Goal: Transaction & Acquisition: Purchase product/service

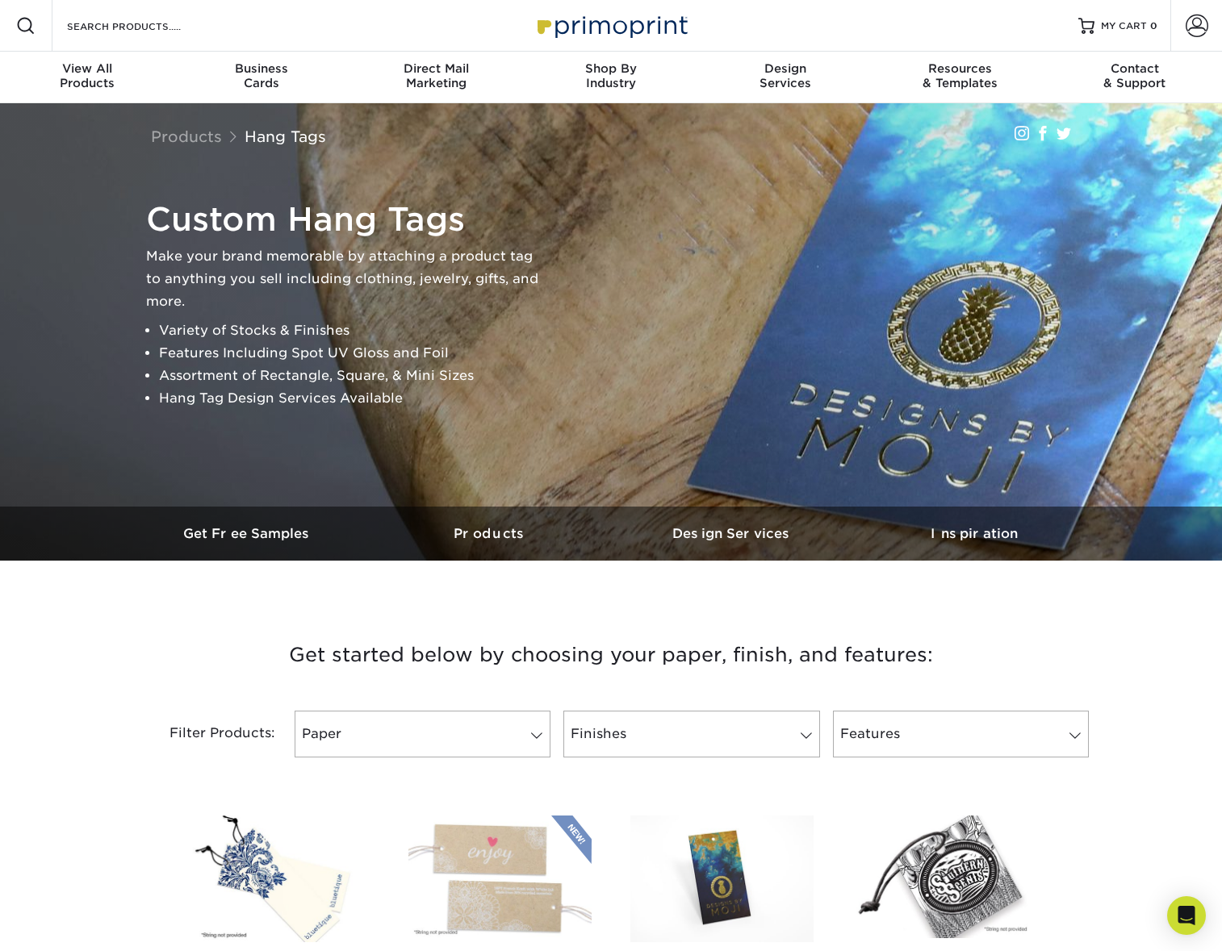
scroll to position [347, 0]
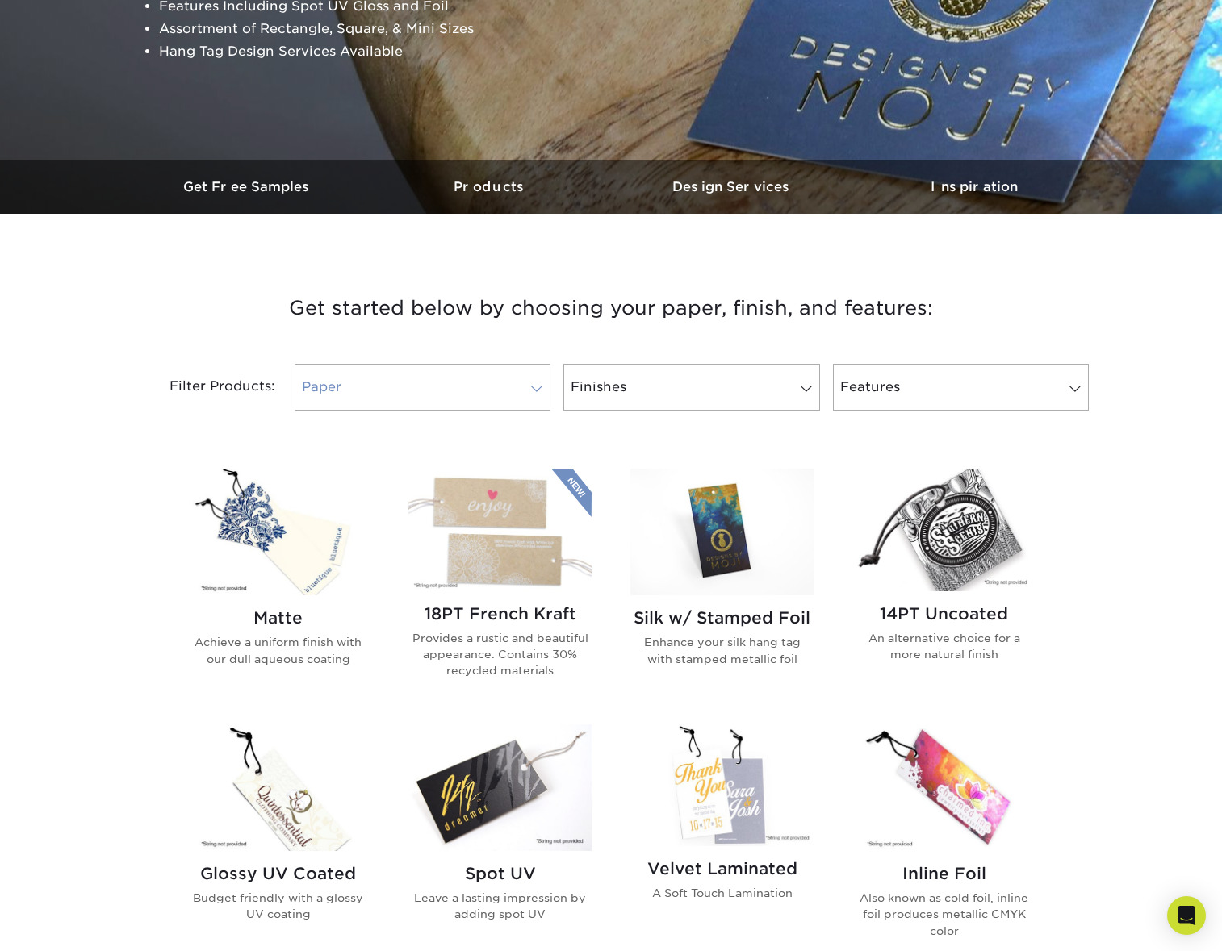
click at [424, 383] on link "Paper" at bounding box center [423, 387] width 256 height 47
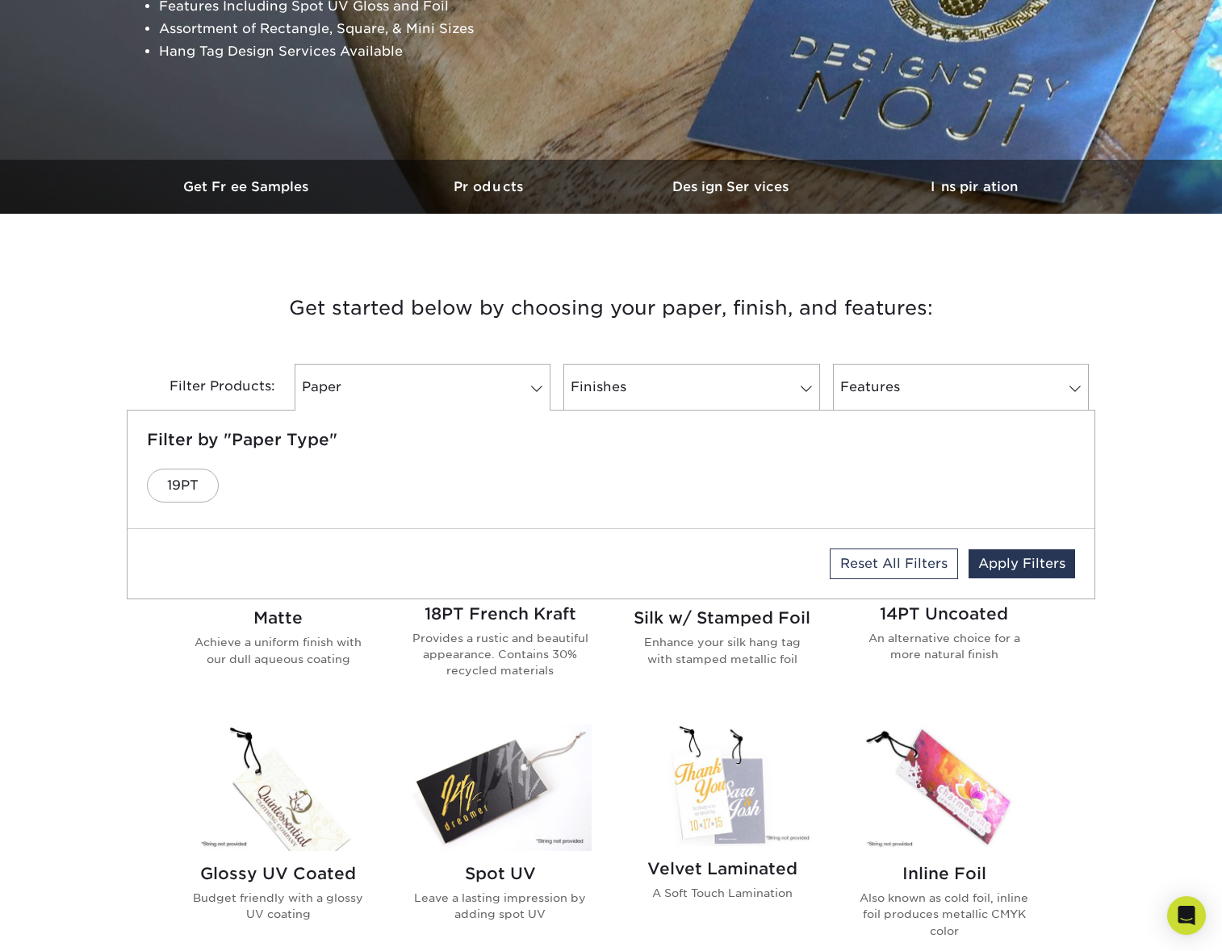
click at [193, 342] on h3 "Get started below by choosing your paper, finish, and features:" at bounding box center [611, 308] width 944 height 73
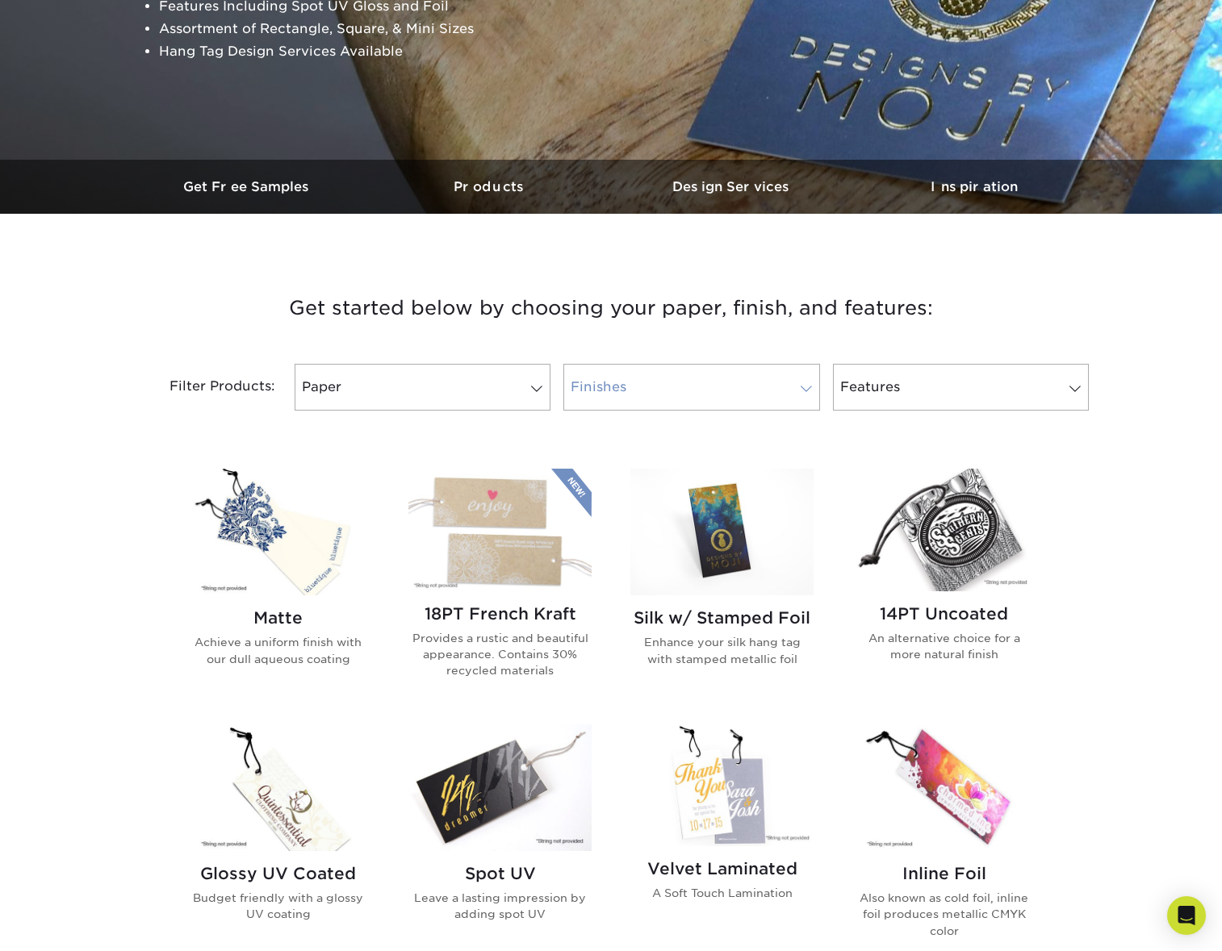
click at [641, 409] on link "Finishes" at bounding box center [691, 387] width 256 height 47
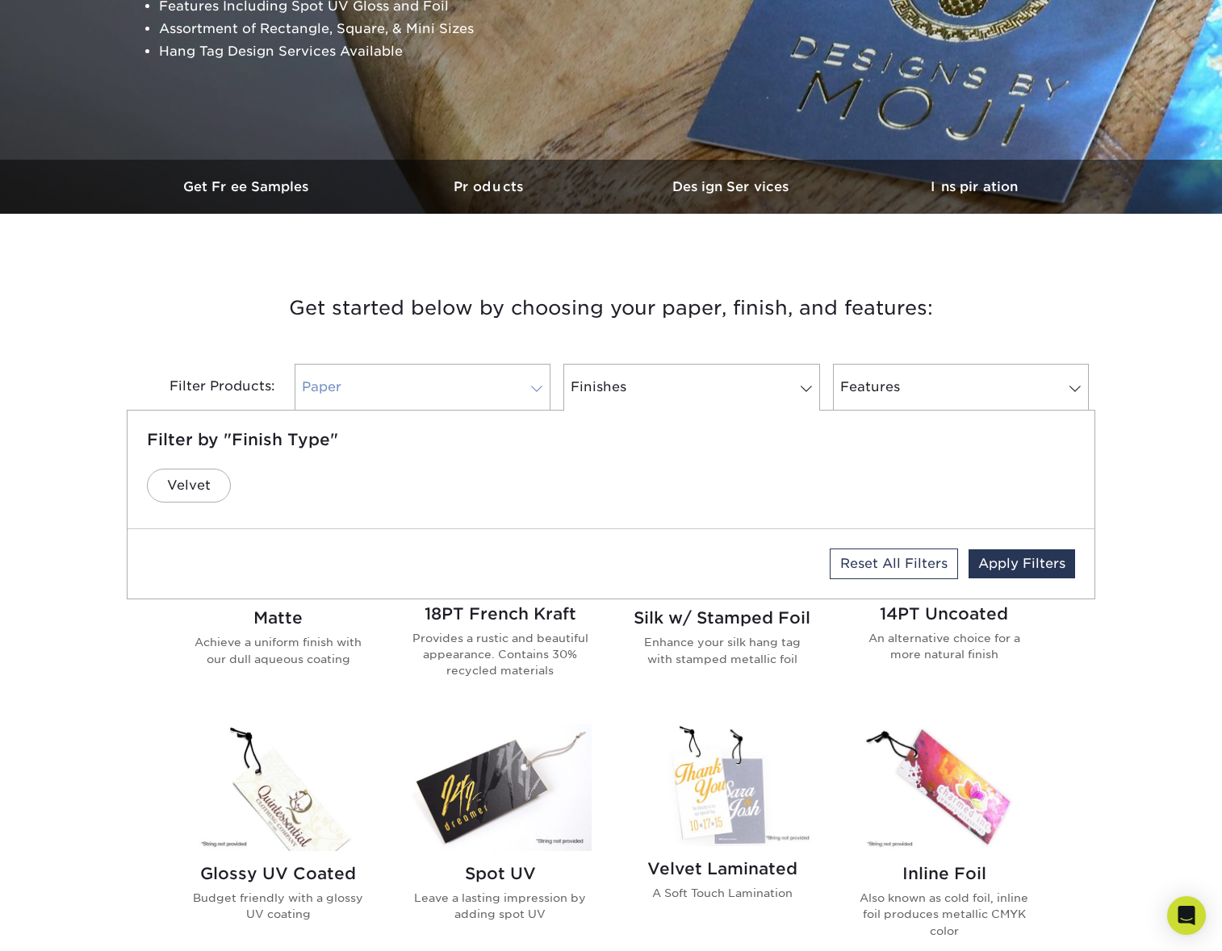
click at [498, 384] on link "Paper" at bounding box center [423, 387] width 256 height 47
click at [166, 298] on h3 "Get started below by choosing your paper, finish, and features:" at bounding box center [611, 308] width 944 height 73
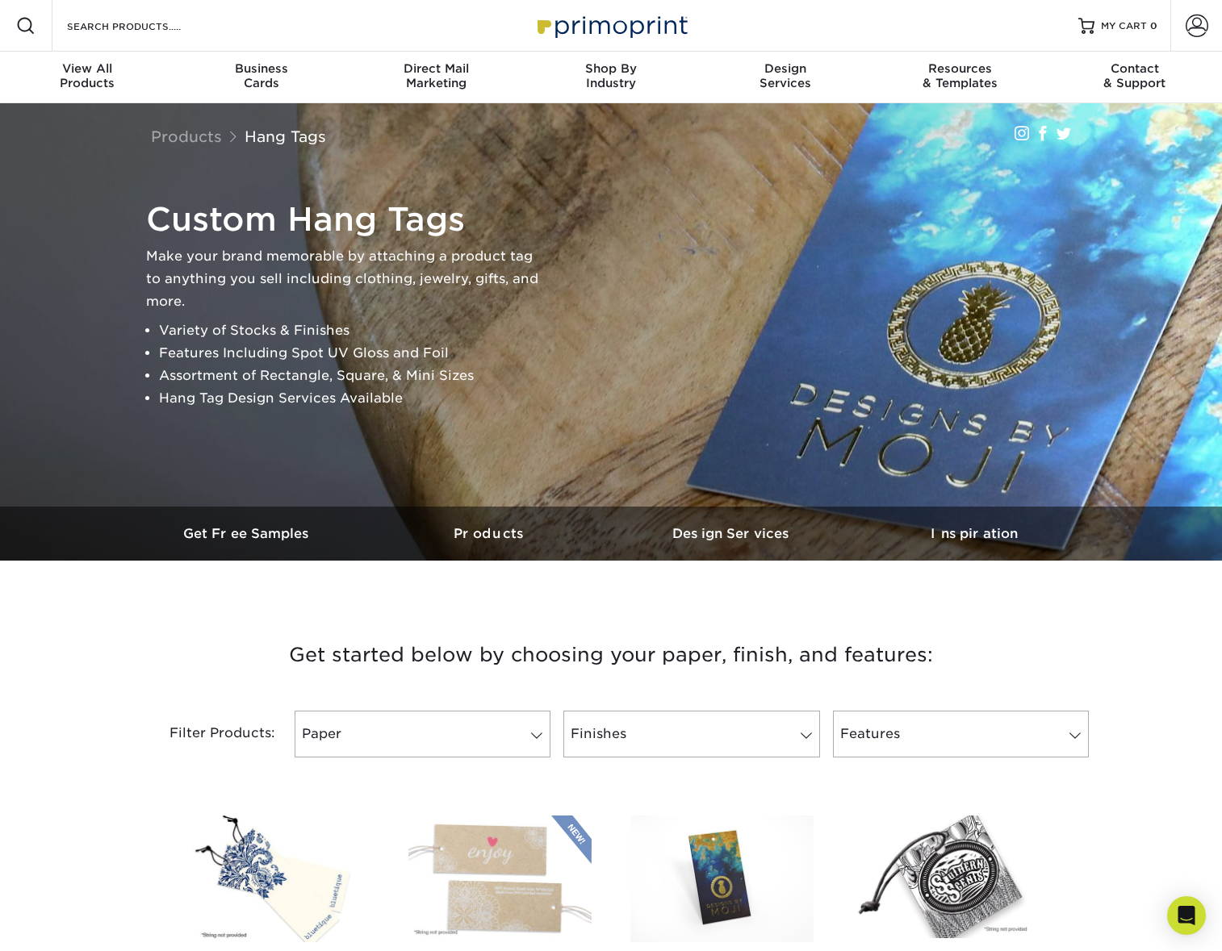
scroll to position [0, 0]
click at [483, 536] on h3 "Products" at bounding box center [490, 533] width 242 height 15
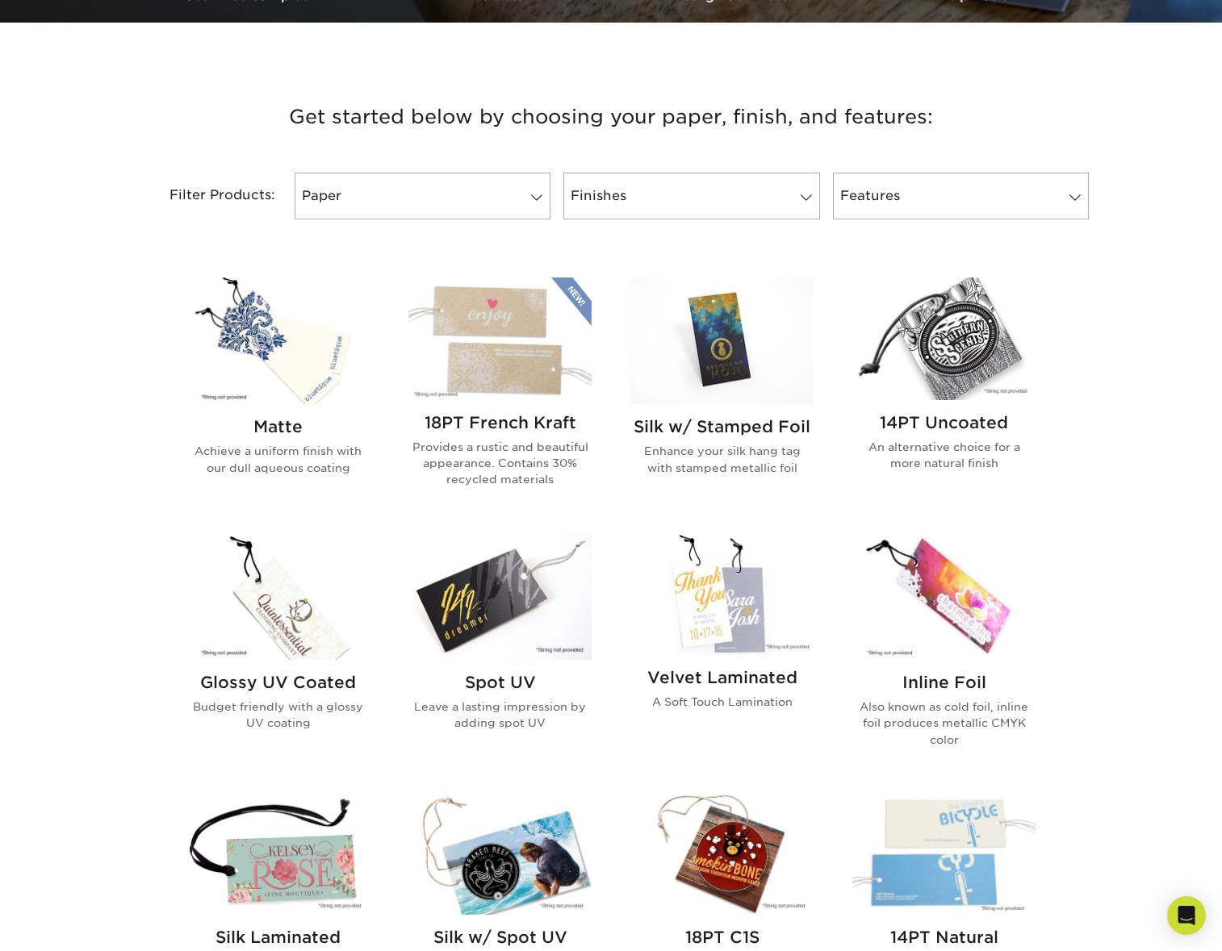
scroll to position [508, 0]
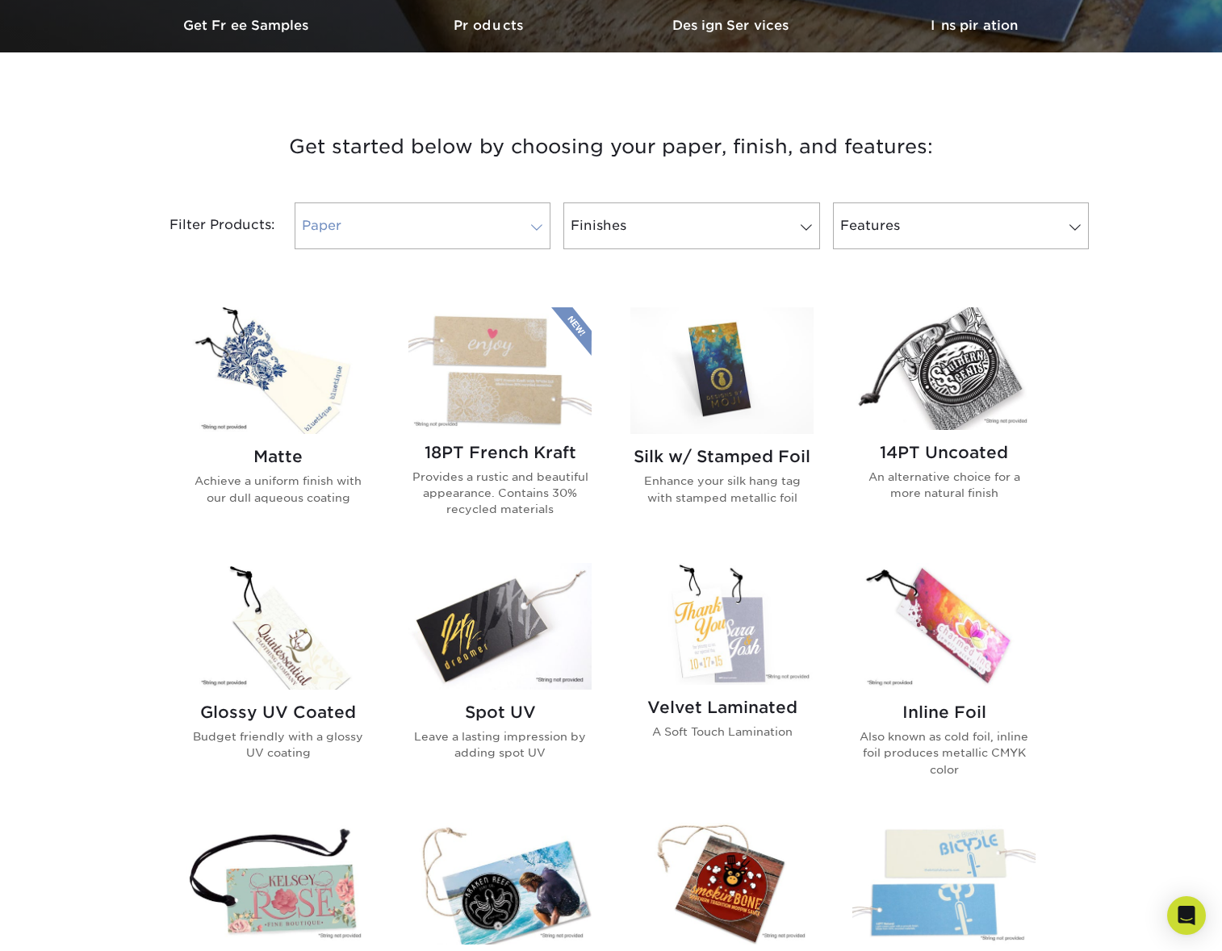
click at [386, 209] on link "Paper" at bounding box center [423, 226] width 256 height 47
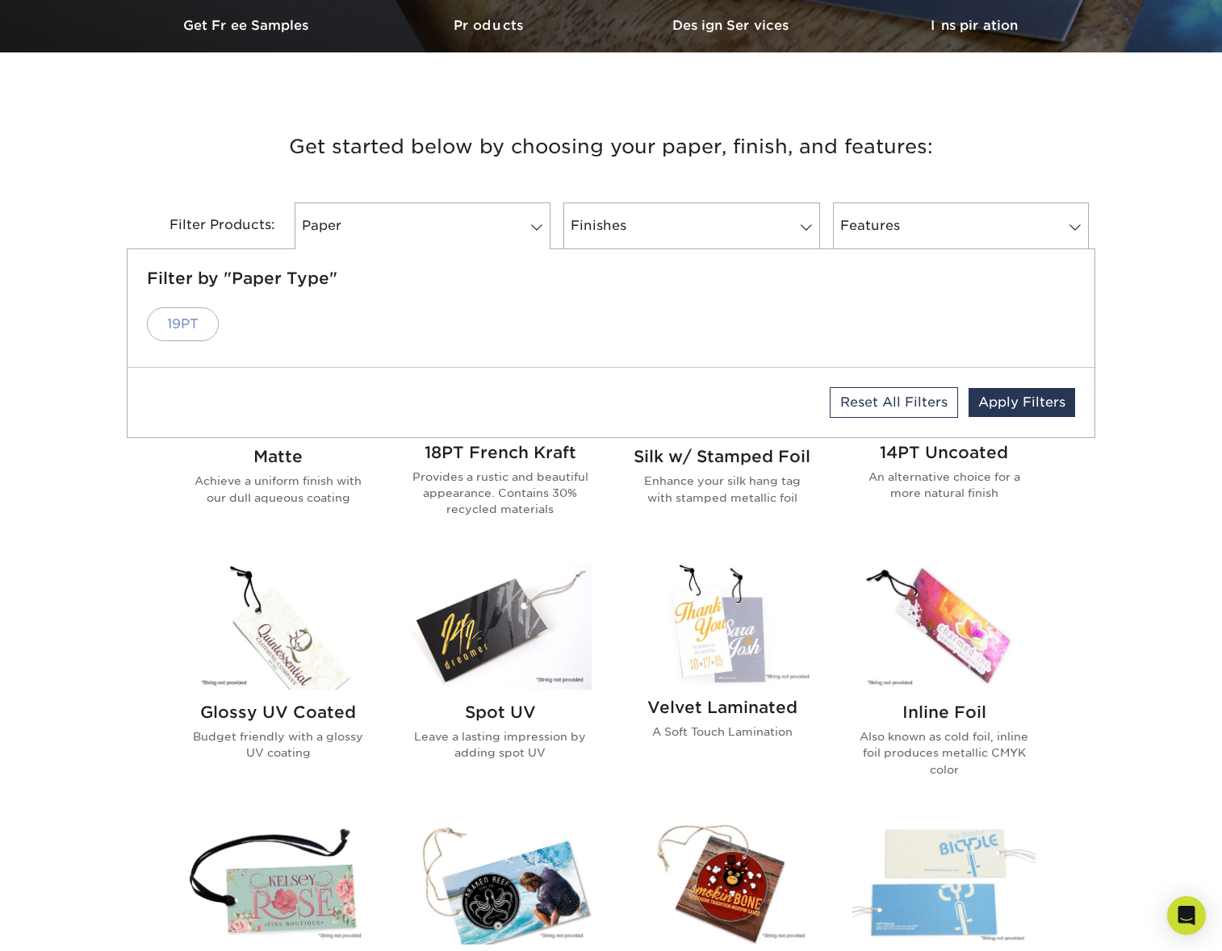
click at [182, 314] on link "19PT" at bounding box center [183, 324] width 72 height 34
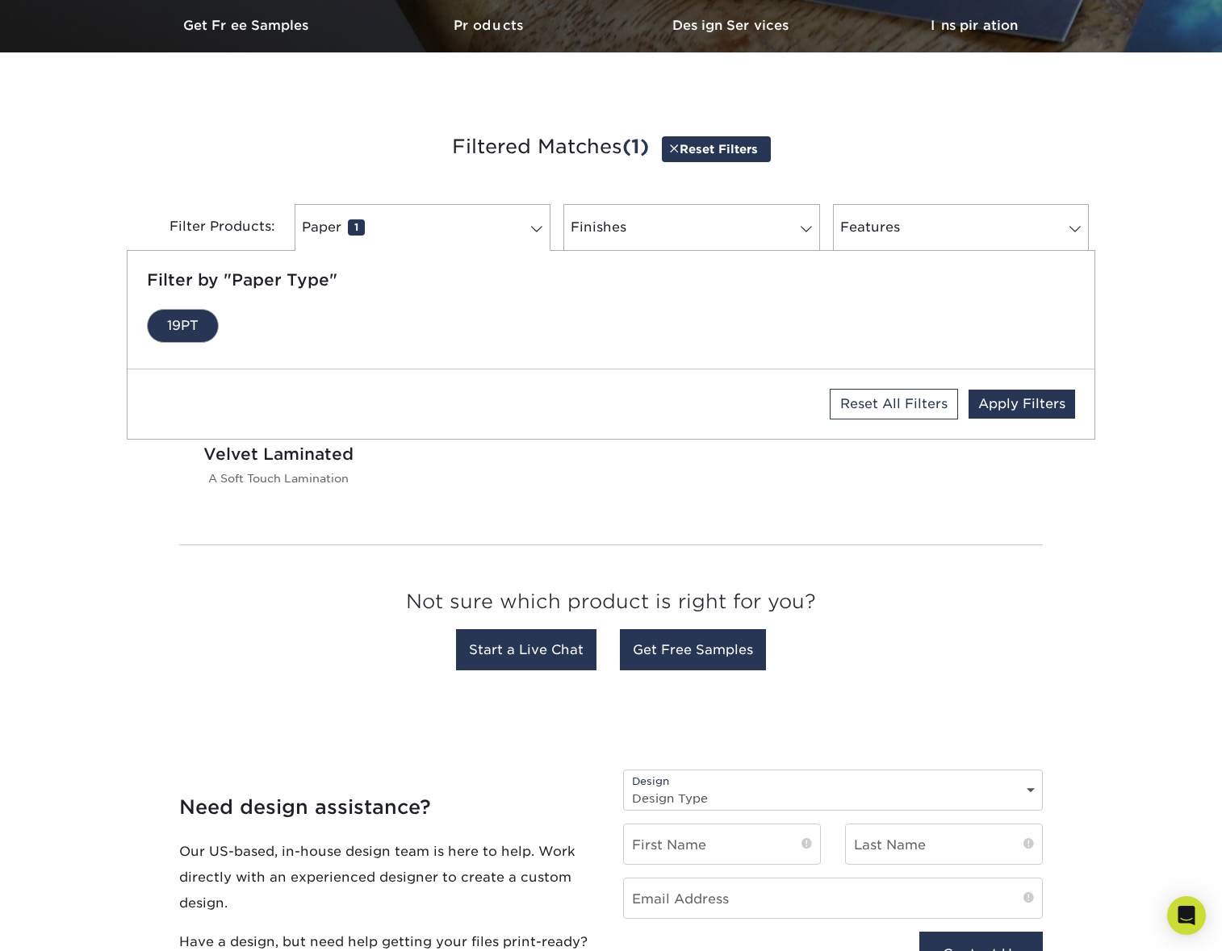
click at [116, 468] on div "Get started below by choosing your paper, finish, and features: Filtered Matche…" at bounding box center [611, 404] width 1222 height 626
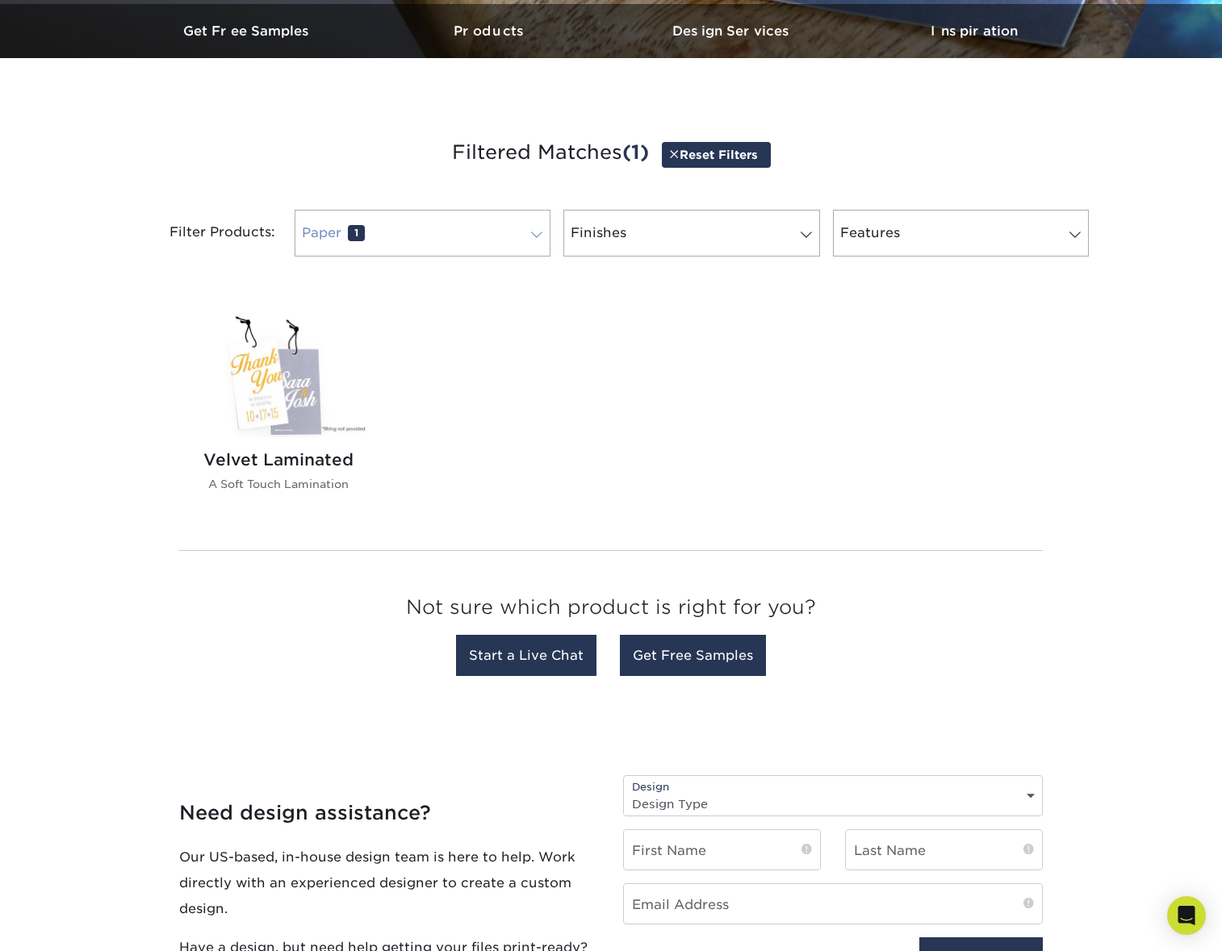
click at [413, 233] on link "Paper 1" at bounding box center [423, 233] width 256 height 47
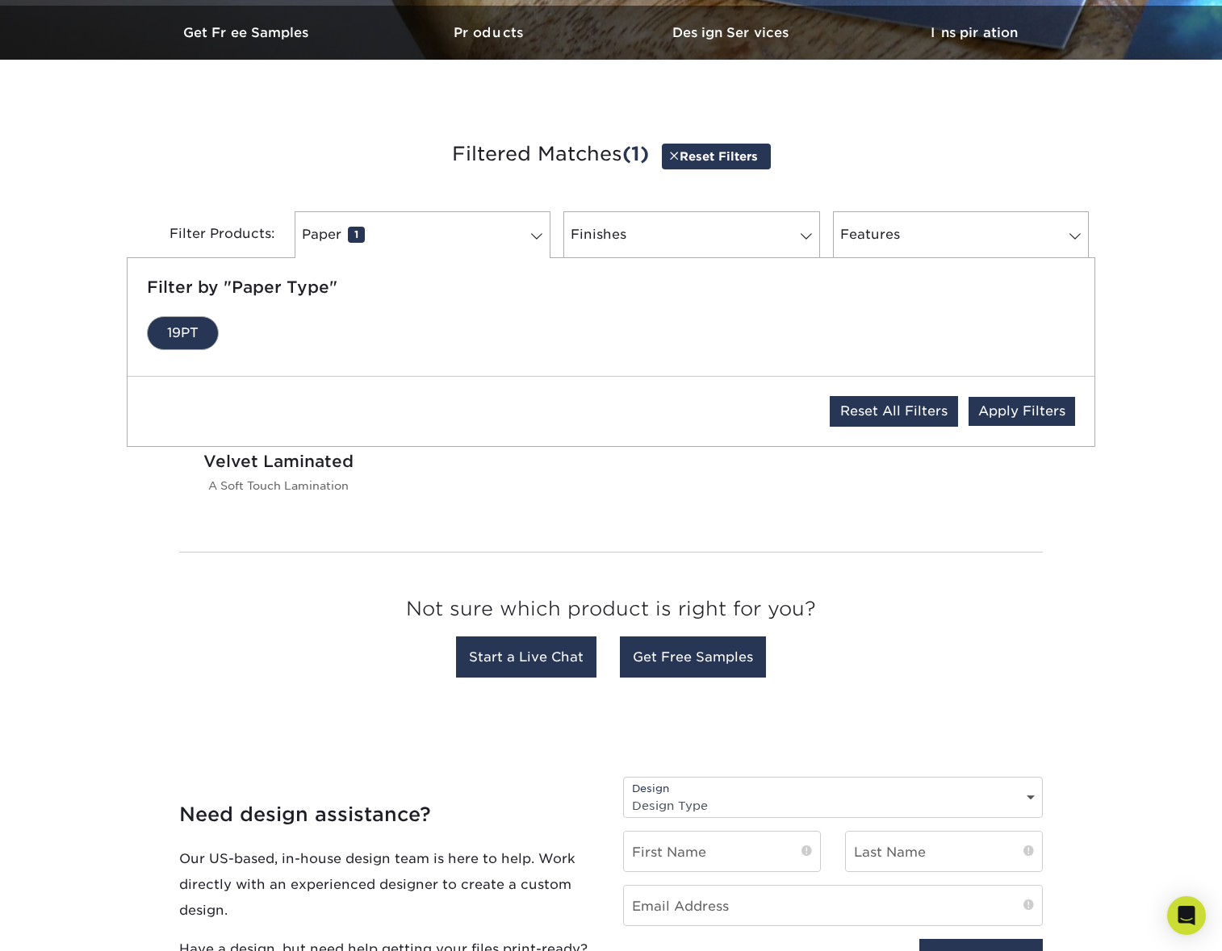
click at [882, 412] on link "Reset All Filters" at bounding box center [893, 411] width 128 height 31
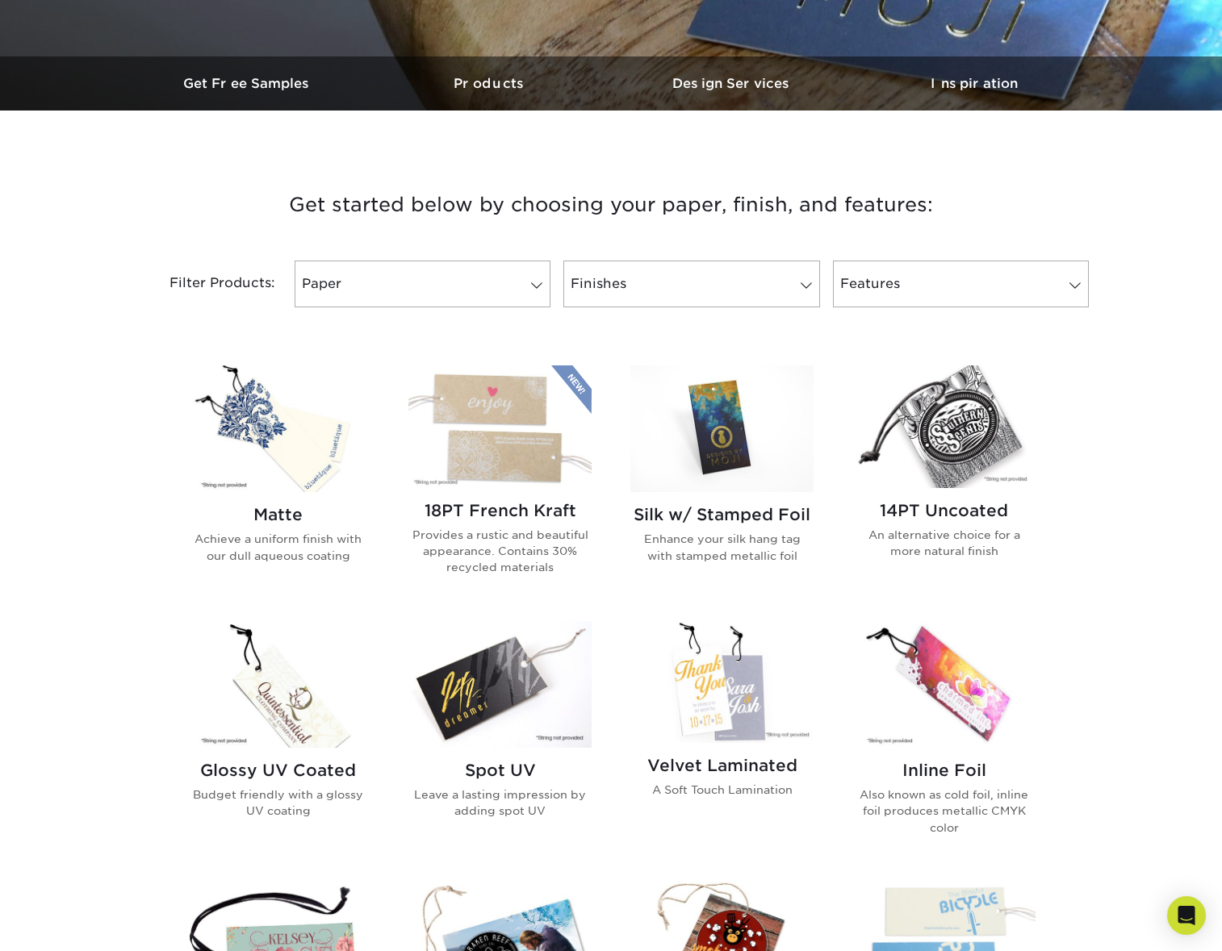
scroll to position [453, 0]
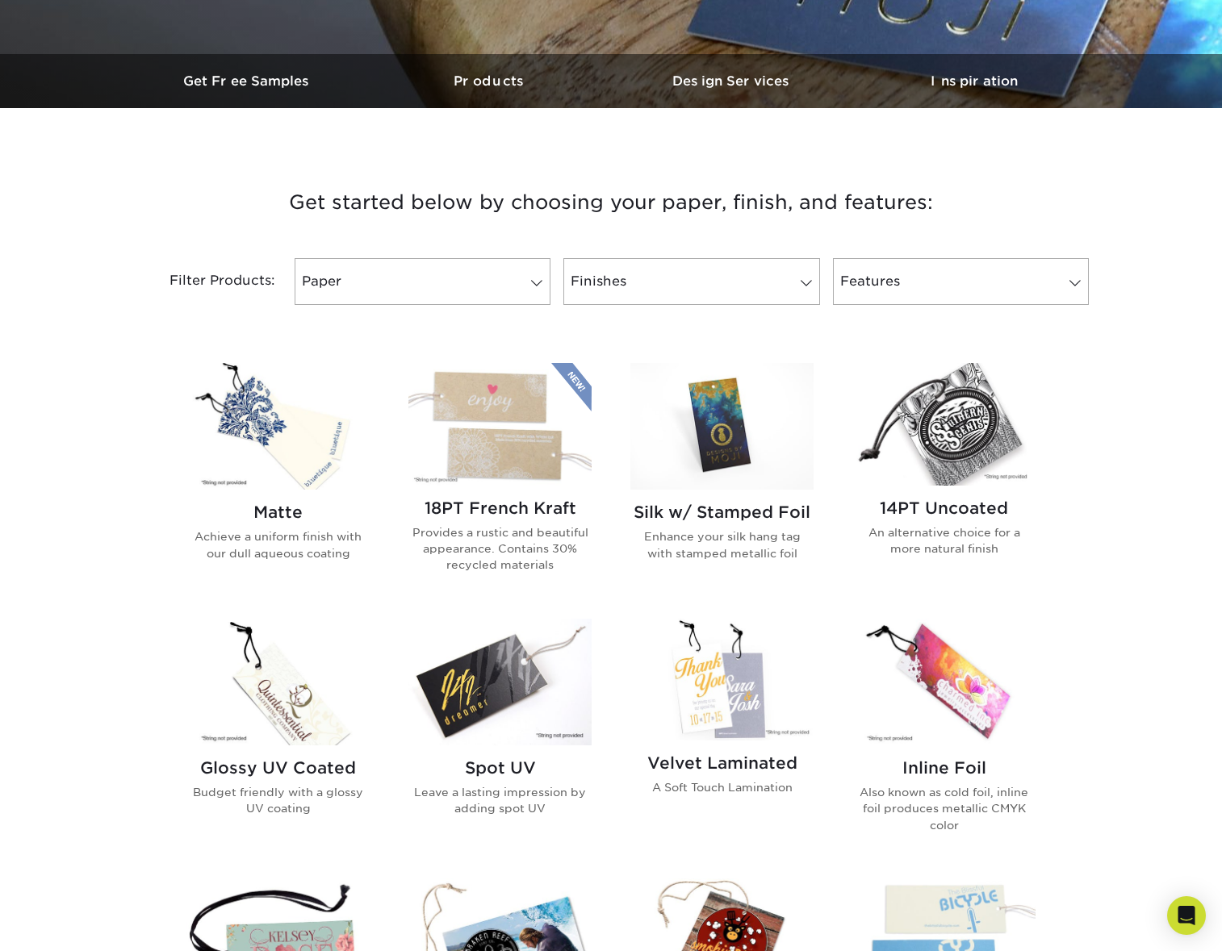
click at [327, 457] on img at bounding box center [277, 426] width 183 height 127
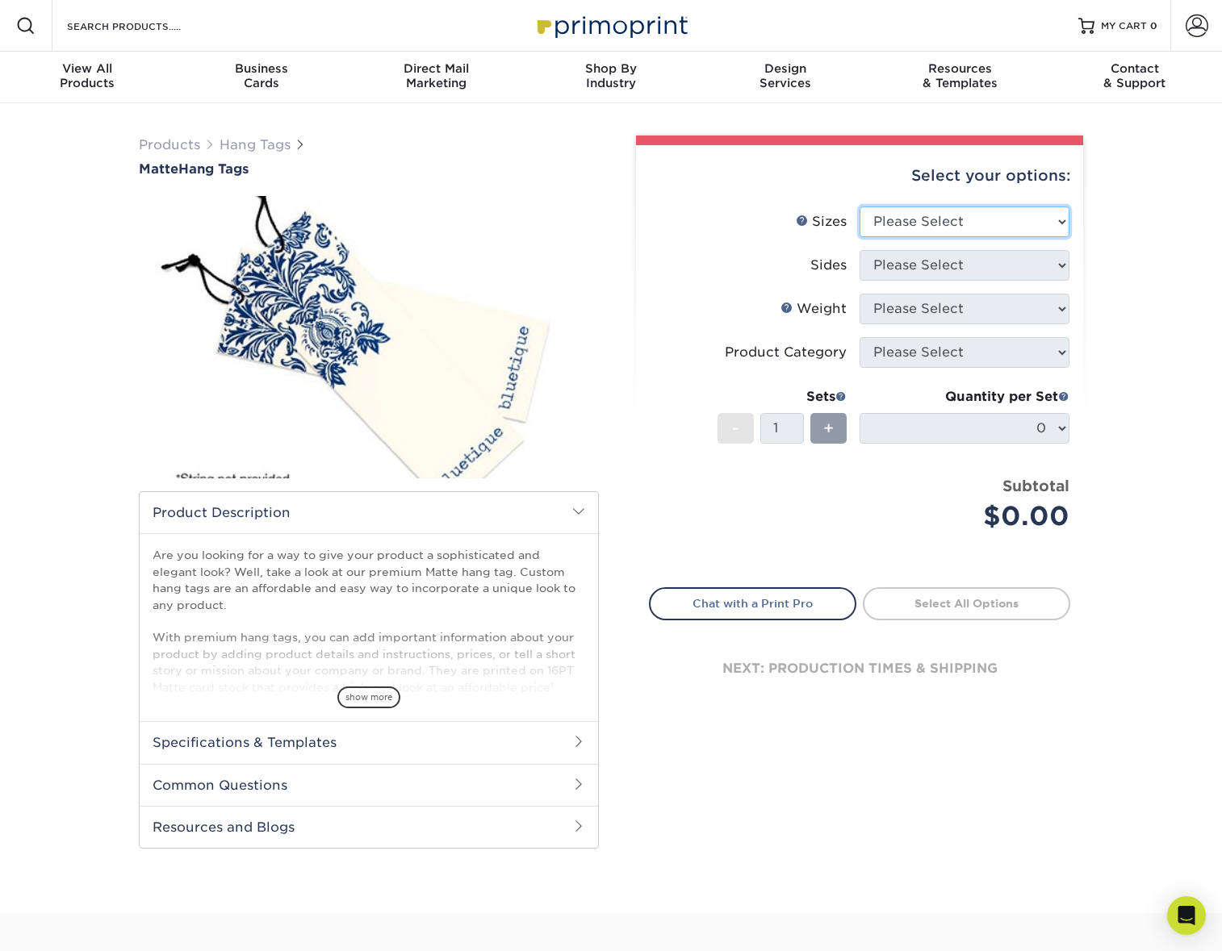
select select "2.00x3.50"
select select "13abbda7-1d64-4f25-8bb2-c179b224825d"
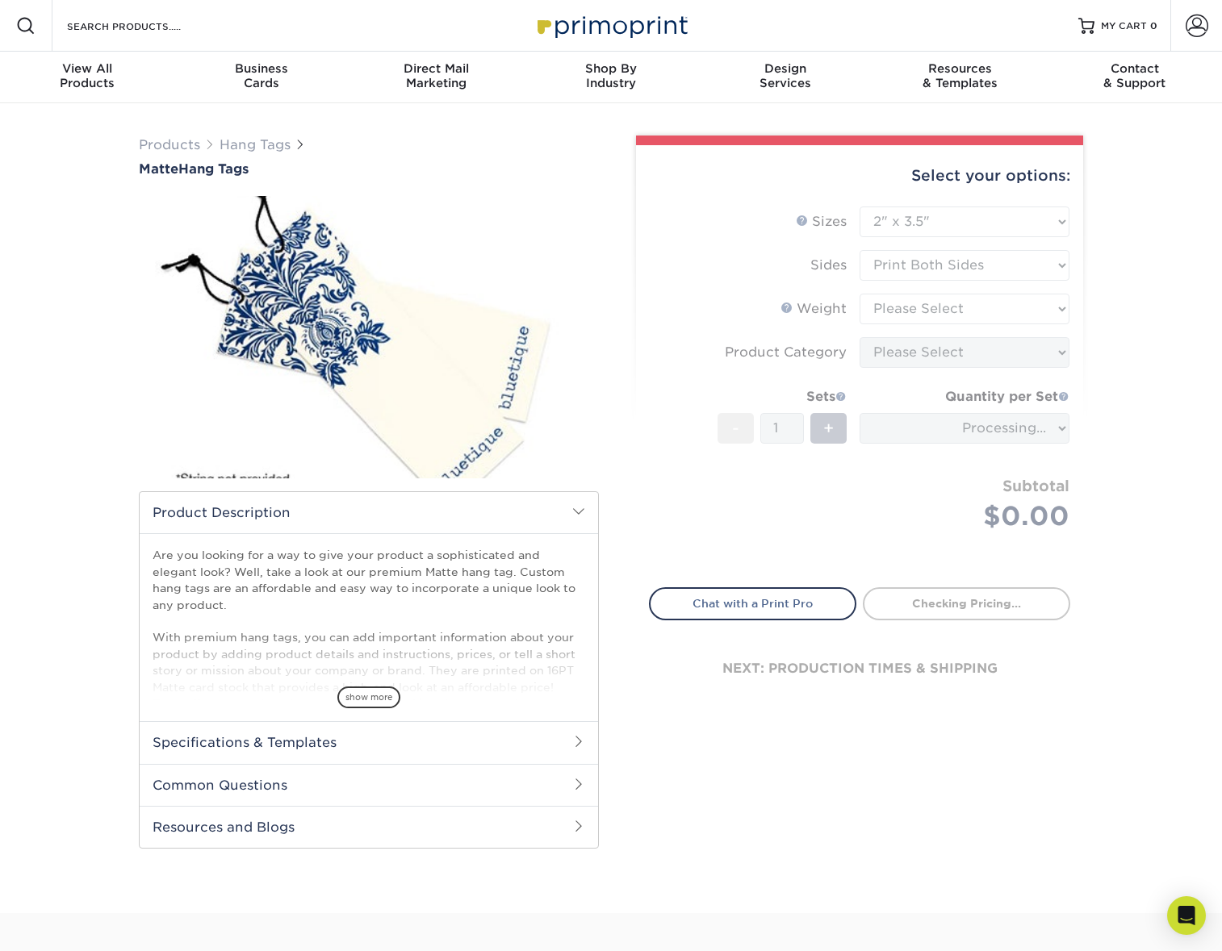
click at [988, 301] on form "Sizes Help Sizes Please Select 1.5" x 3.5" 1.75" x 3.5" 2" x 2" 2" x 3.5" 2" x …" at bounding box center [859, 388] width 421 height 362
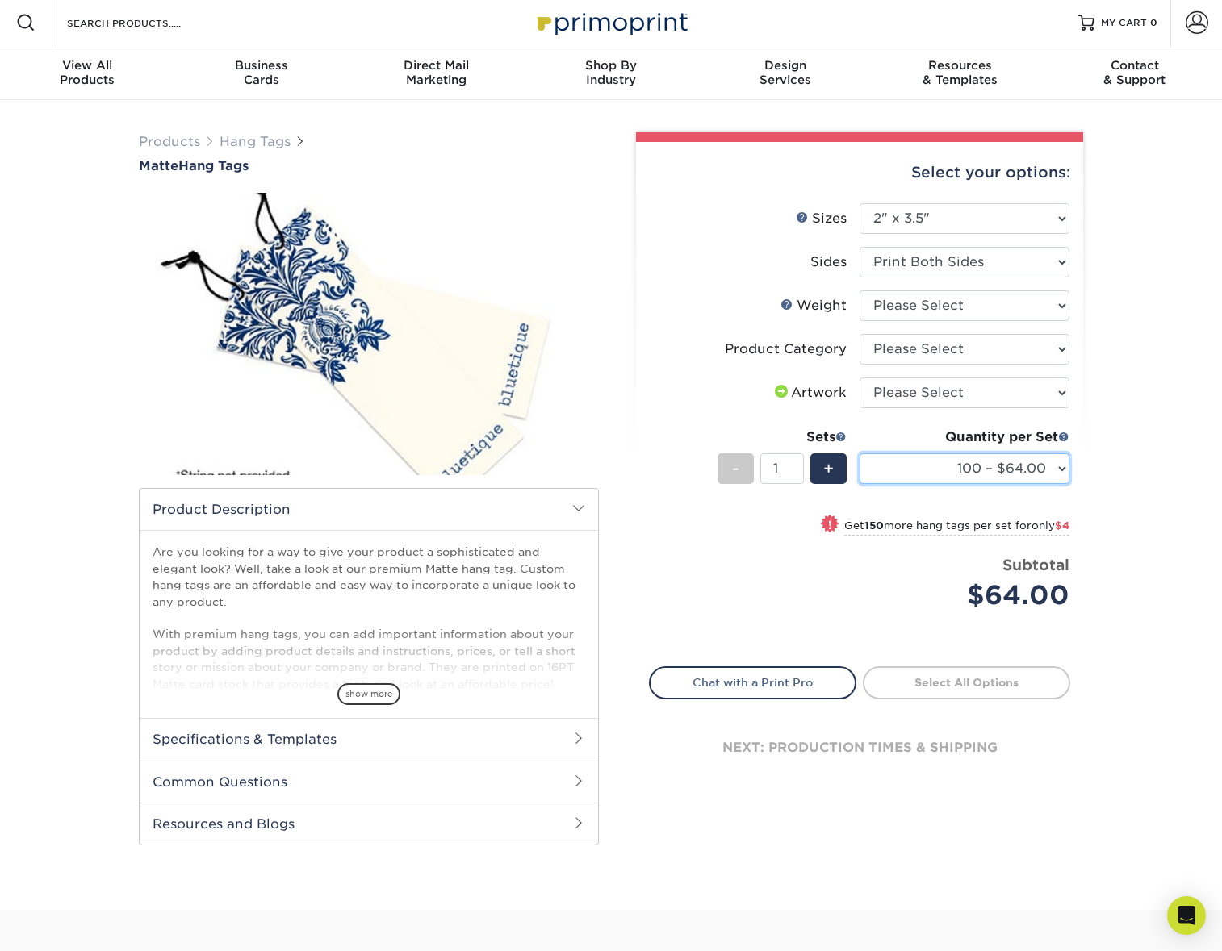
scroll to position [4, 0]
select select "2500 – $189.00"
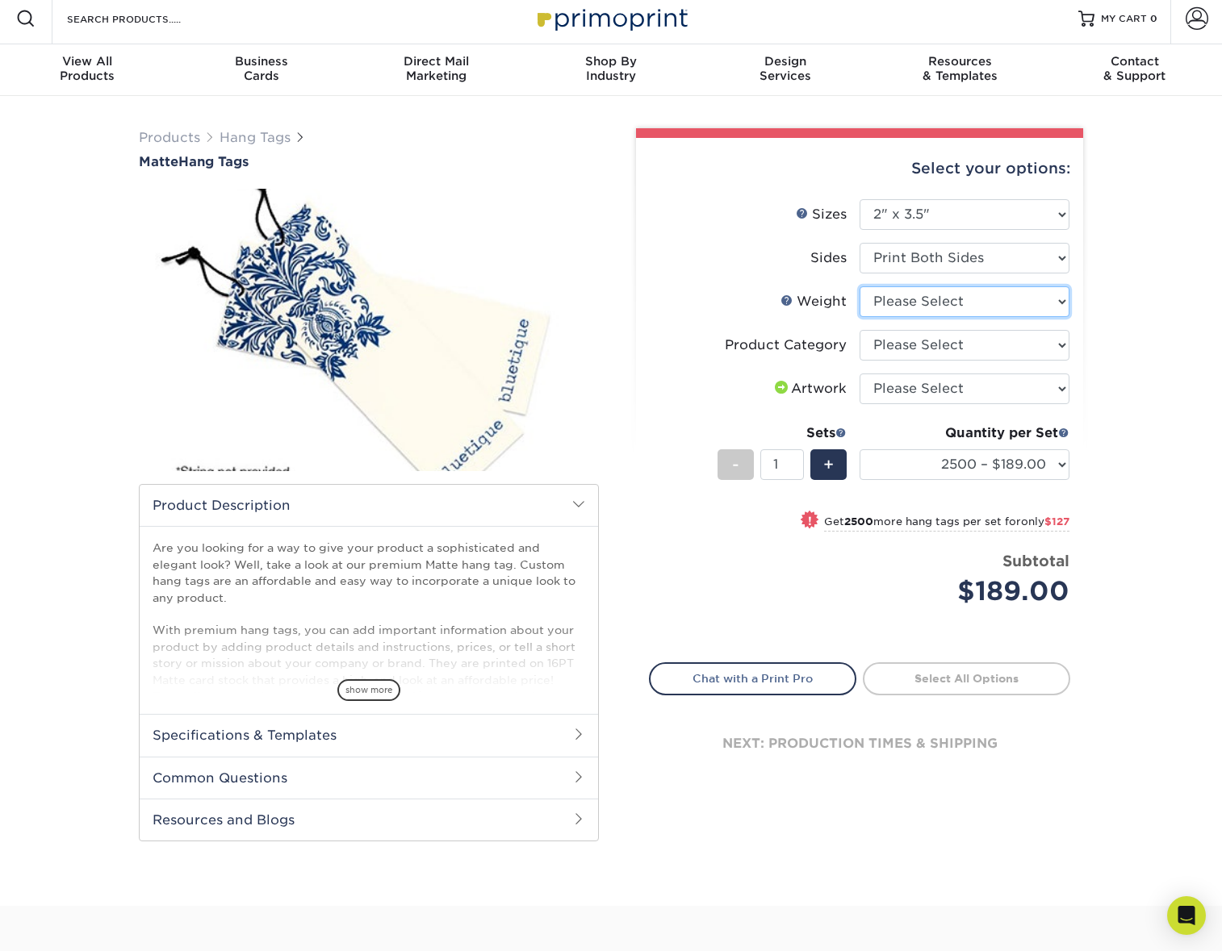
select select "16PT"
select select "-1"
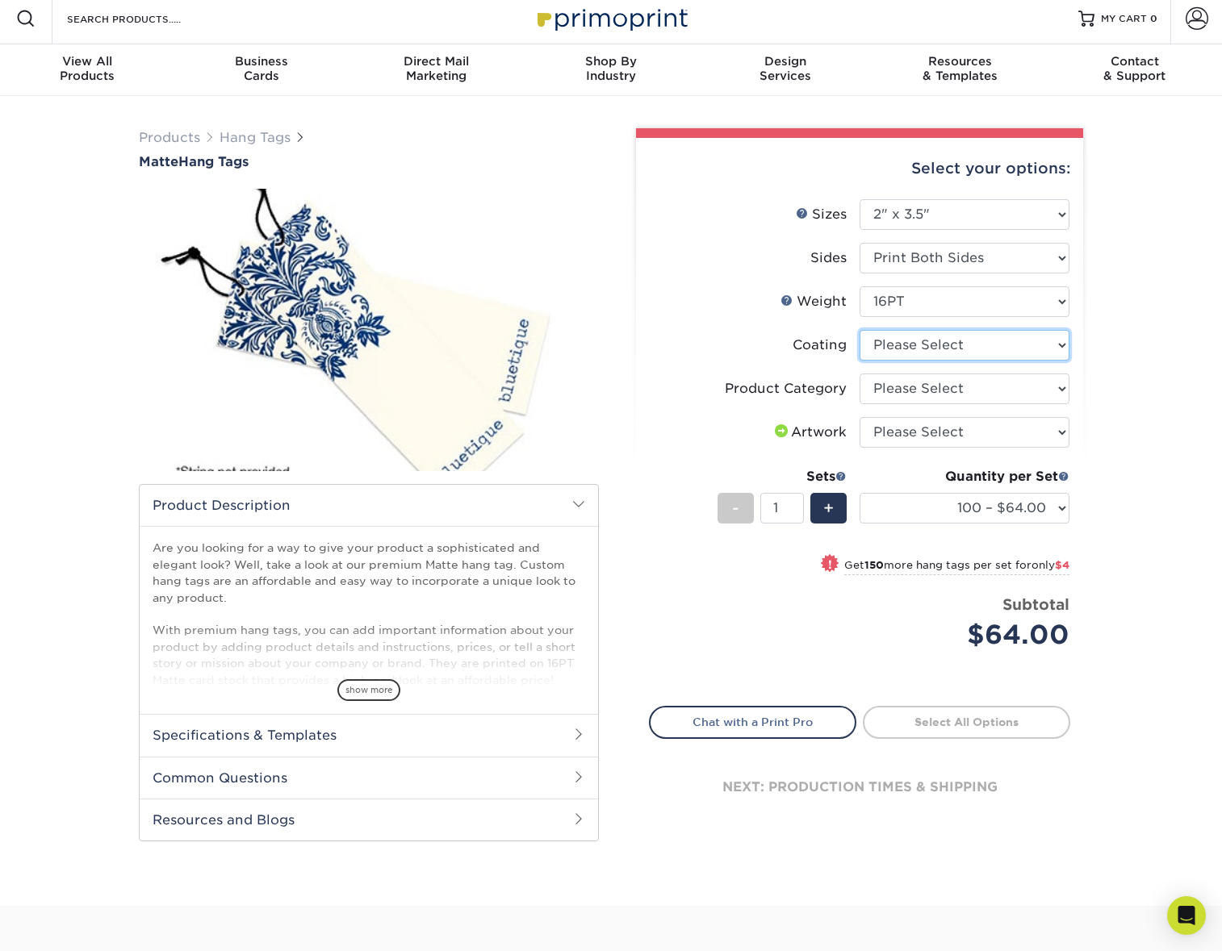
select select "121bb7b5-3b4d-429f-bd8d-bbf80e953313"
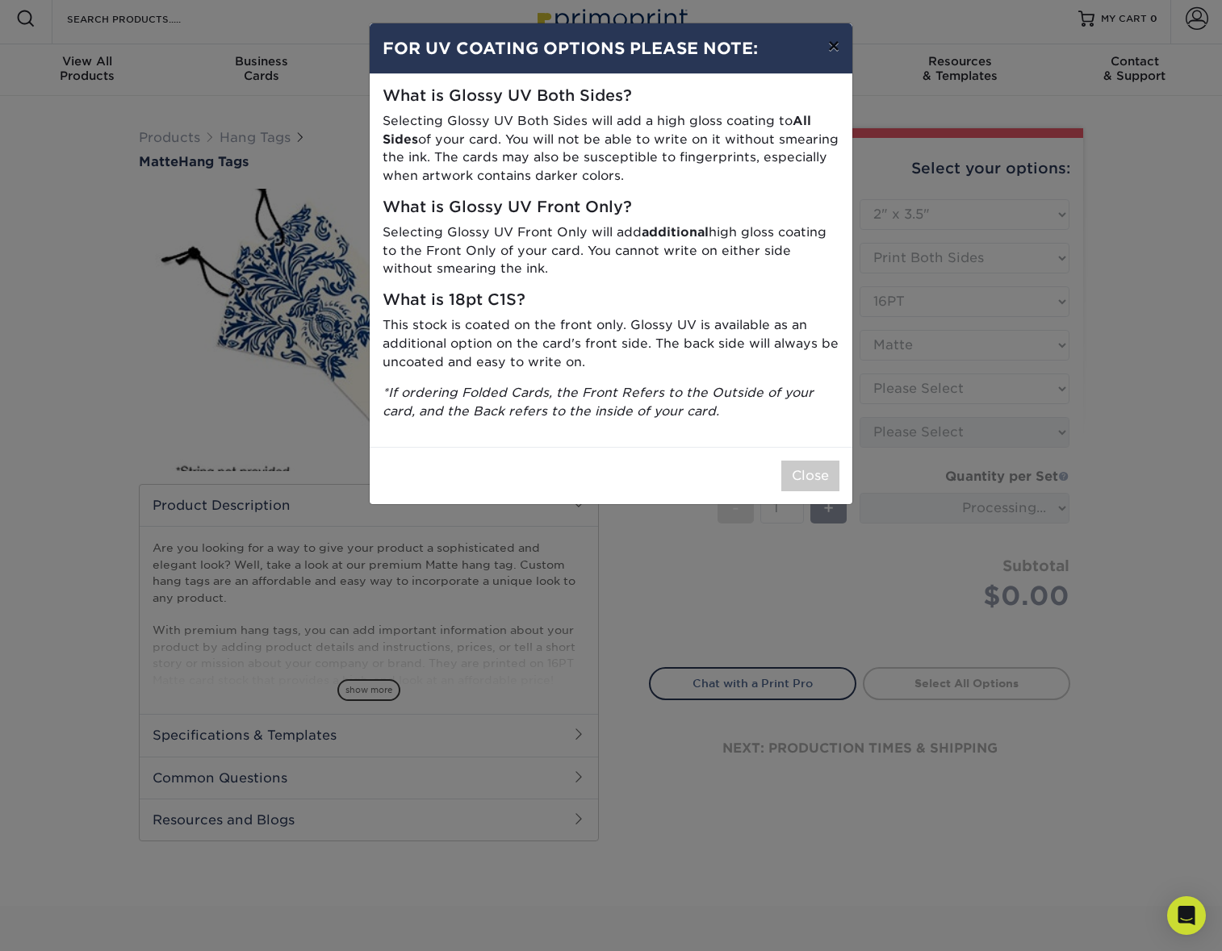
click at [829, 37] on button "×" at bounding box center [833, 45] width 37 height 45
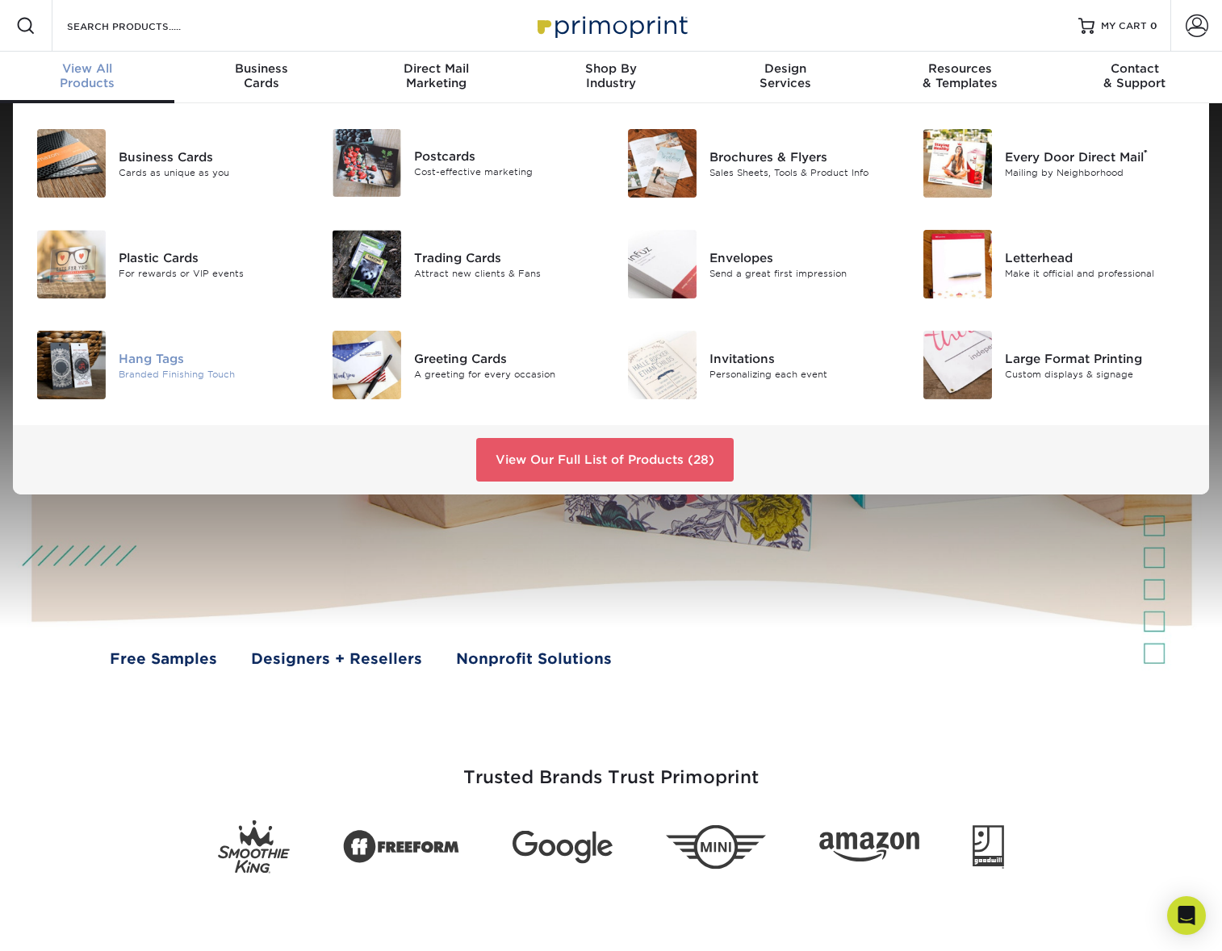
click at [81, 345] on img at bounding box center [71, 365] width 69 height 69
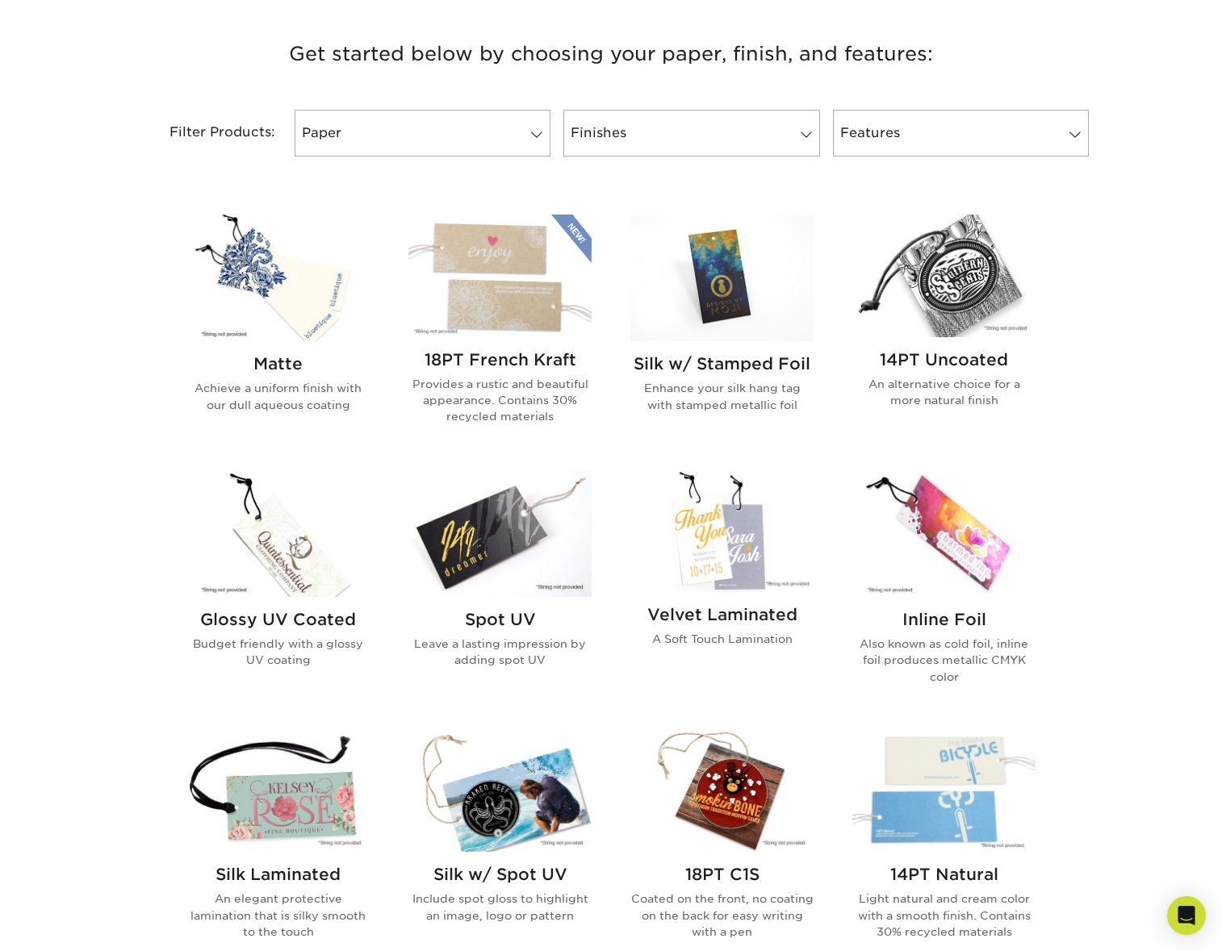
scroll to position [537, 0]
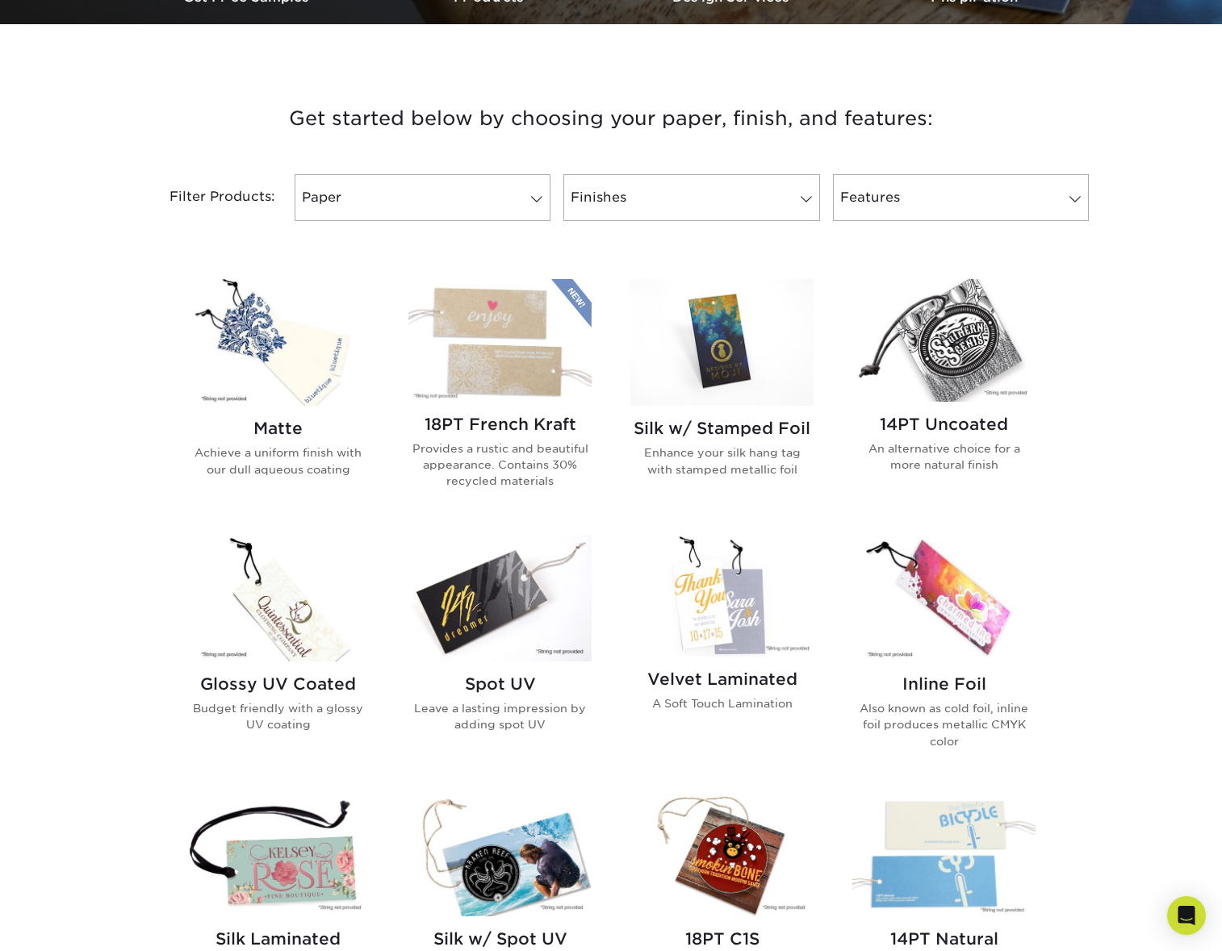
click at [297, 341] on img at bounding box center [277, 342] width 183 height 127
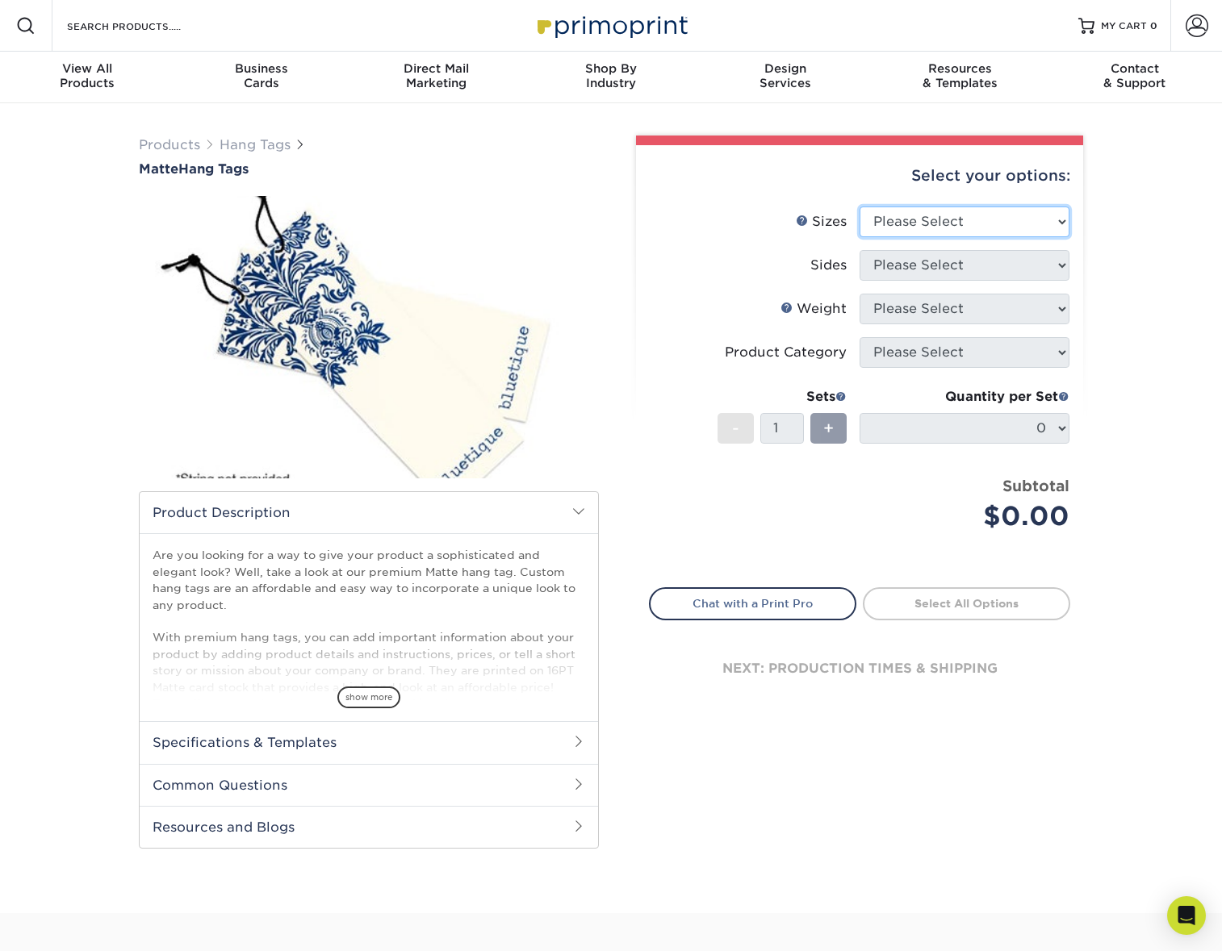
select select "2.00x3.50"
select select "13abbda7-1d64-4f25-8bb2-c179b224825d"
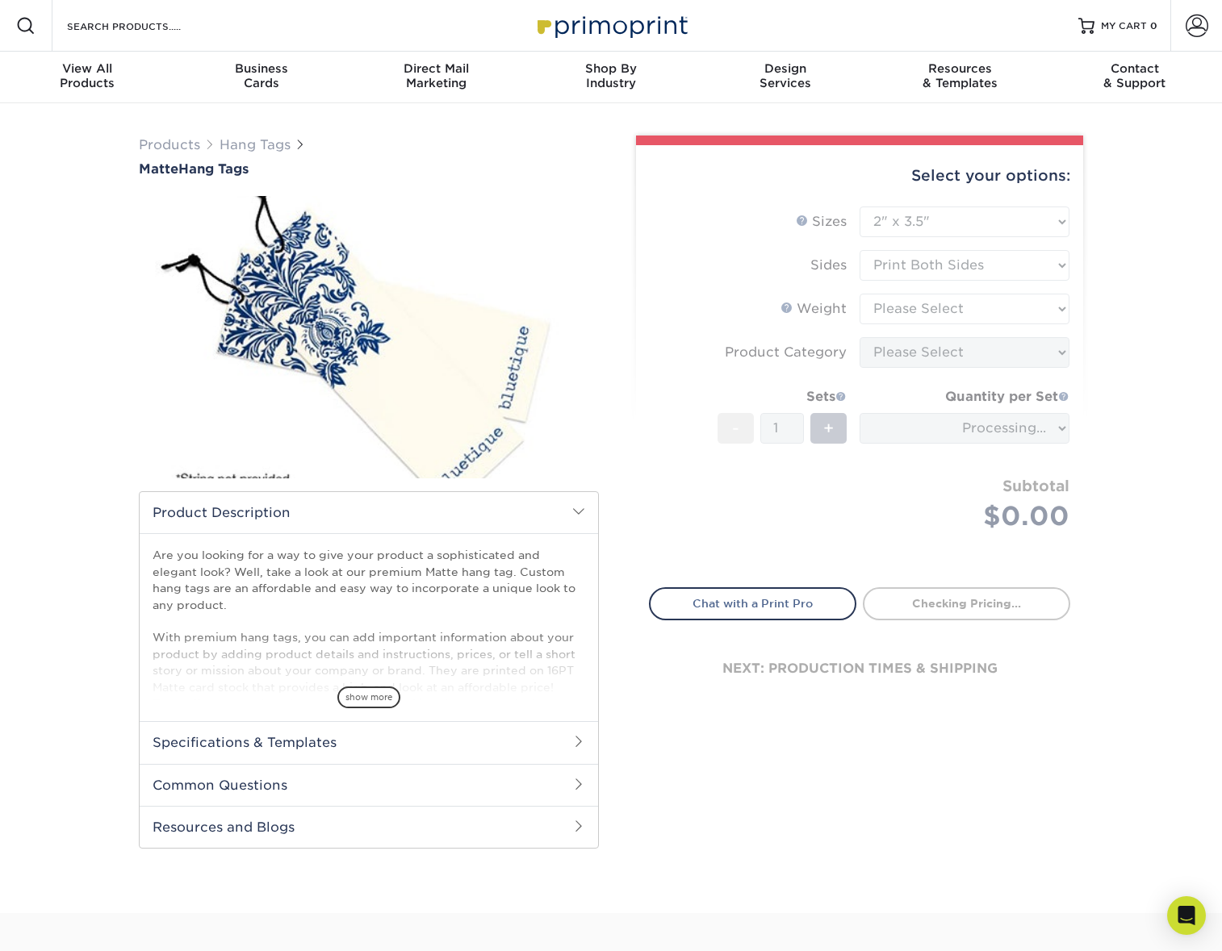
click at [946, 300] on form "Sizes Help Sizes Please Select 1.5" x 3.5" 1.75" x 3.5" 2" x 2" 2" x 3.5" 2" x …" at bounding box center [859, 388] width 421 height 362
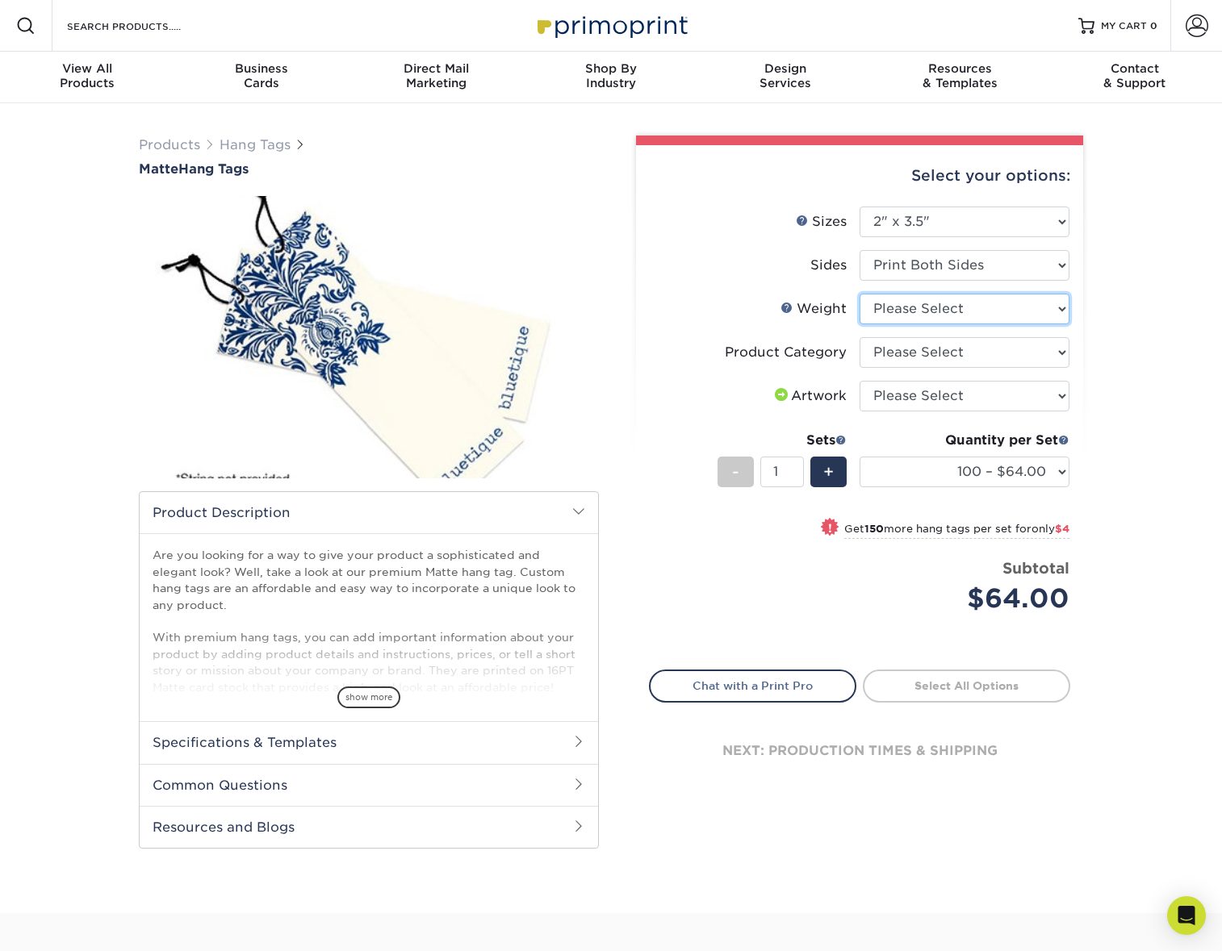
select select "16PT"
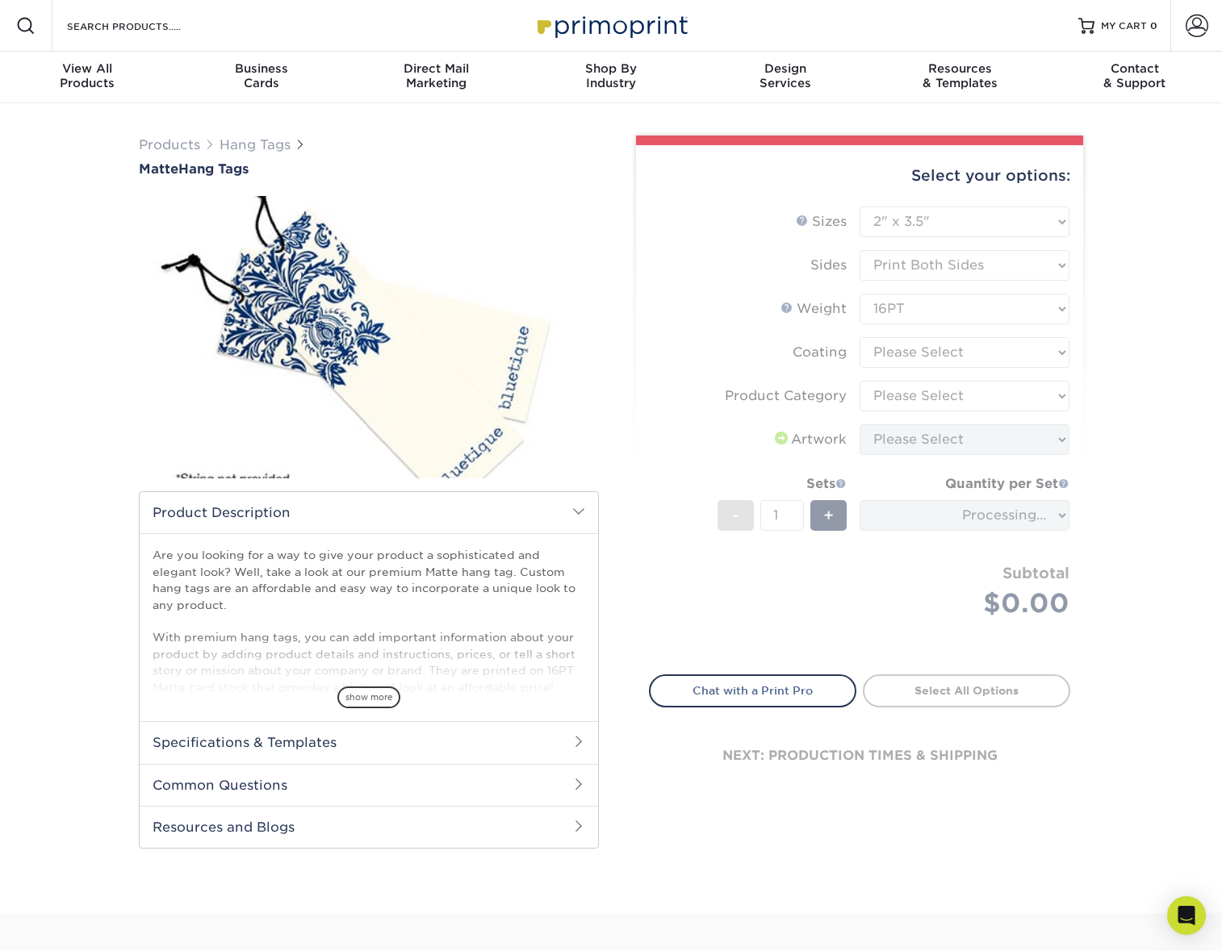
click at [955, 350] on form "Sizes Help Sizes Please Select 1.5" x 3.5" 1.75" x 3.5" 2" x 2" 2" x 3.5" 2" x …" at bounding box center [859, 431] width 421 height 449
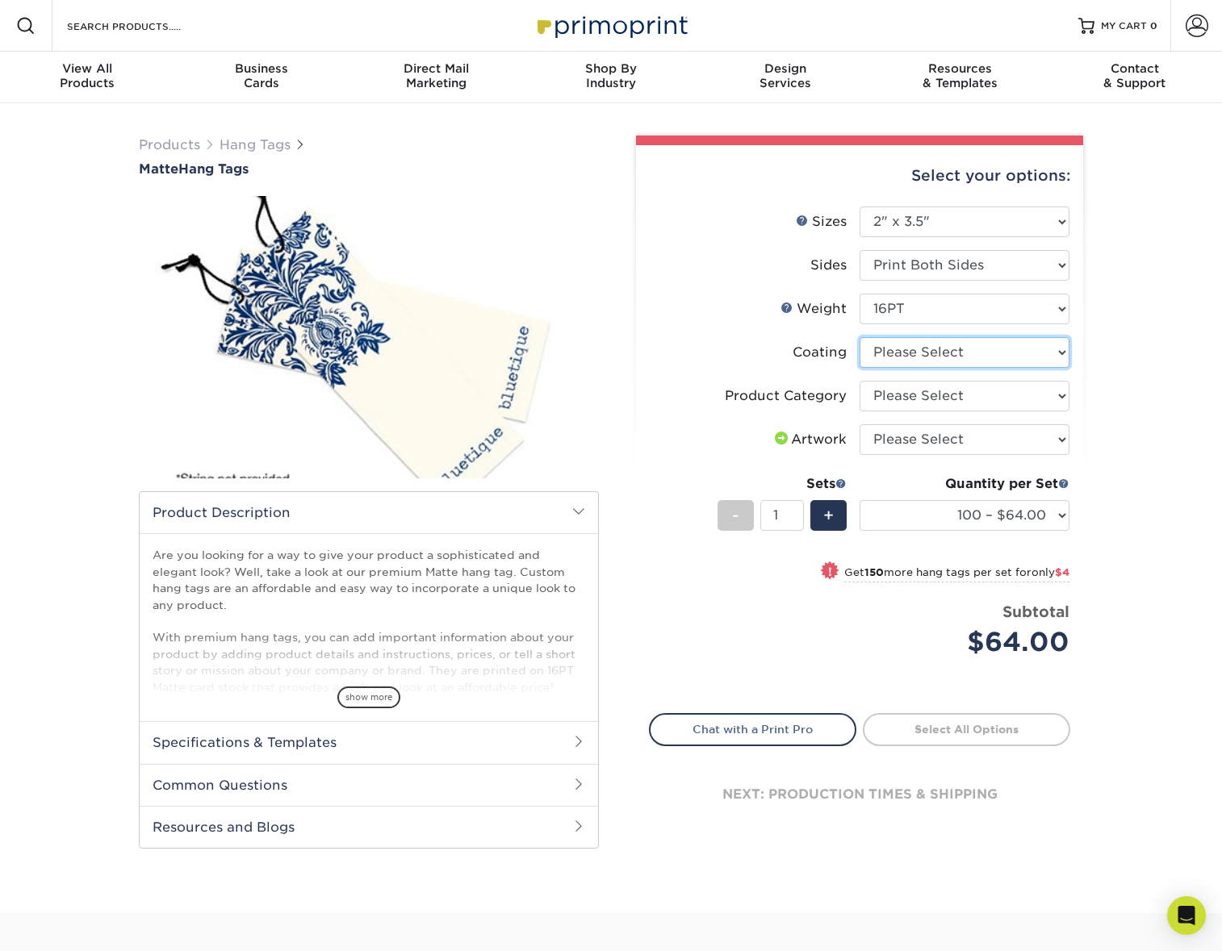
select select "121bb7b5-3b4d-429f-bd8d-bbf80e953313"
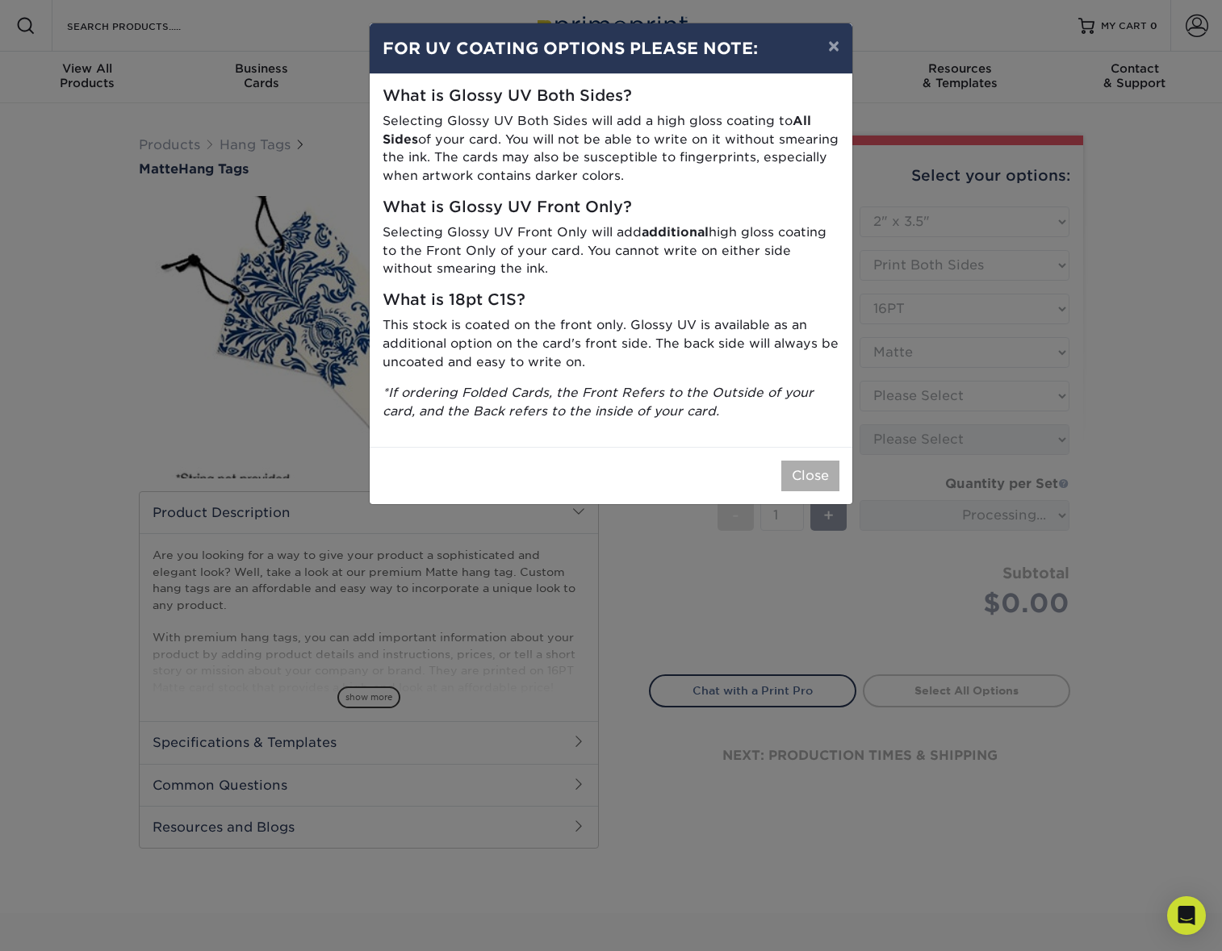
click at [822, 461] on button "Close" at bounding box center [810, 476] width 58 height 31
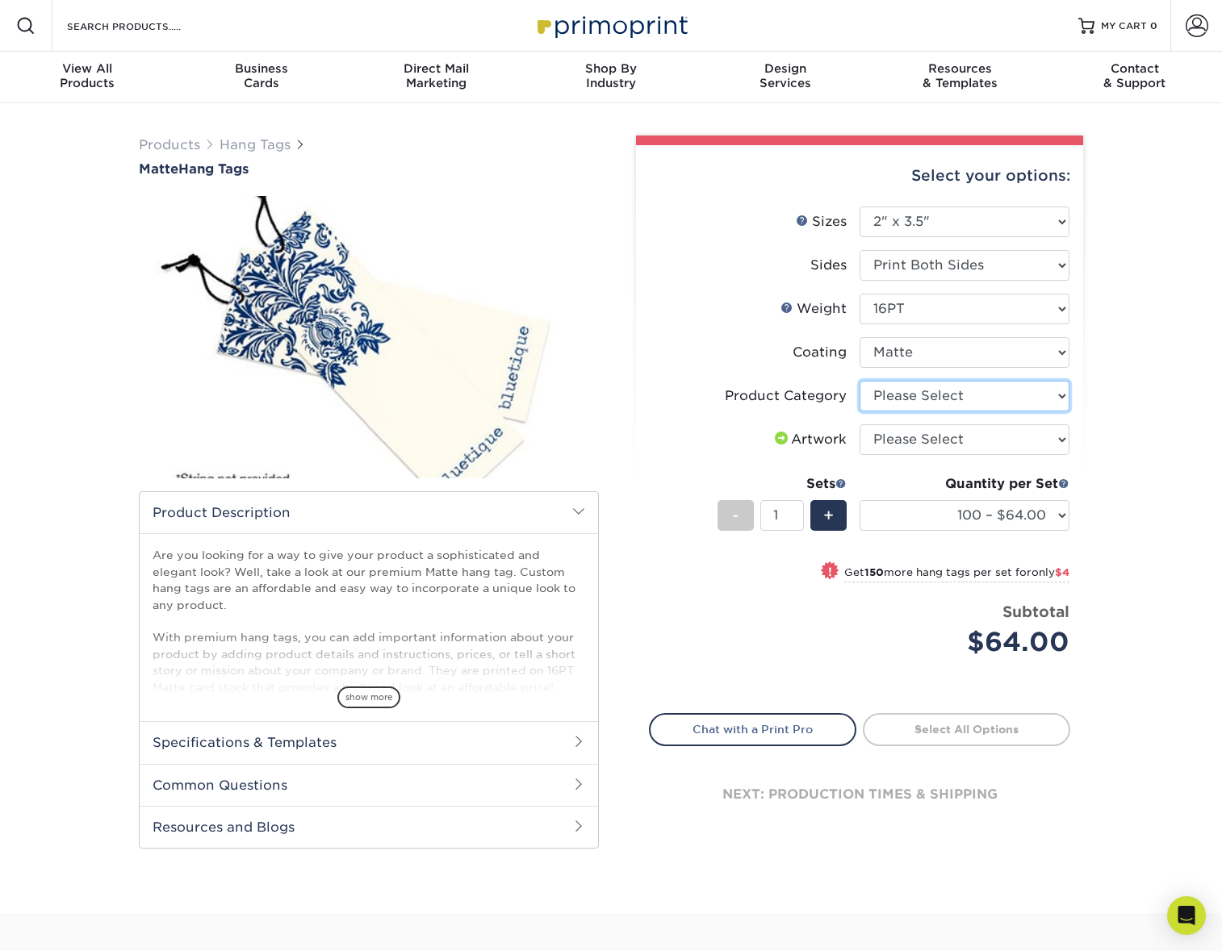
select select "428aa75b-4ae7-4398-9e0a-74f4b33909ed"
select select "upload"
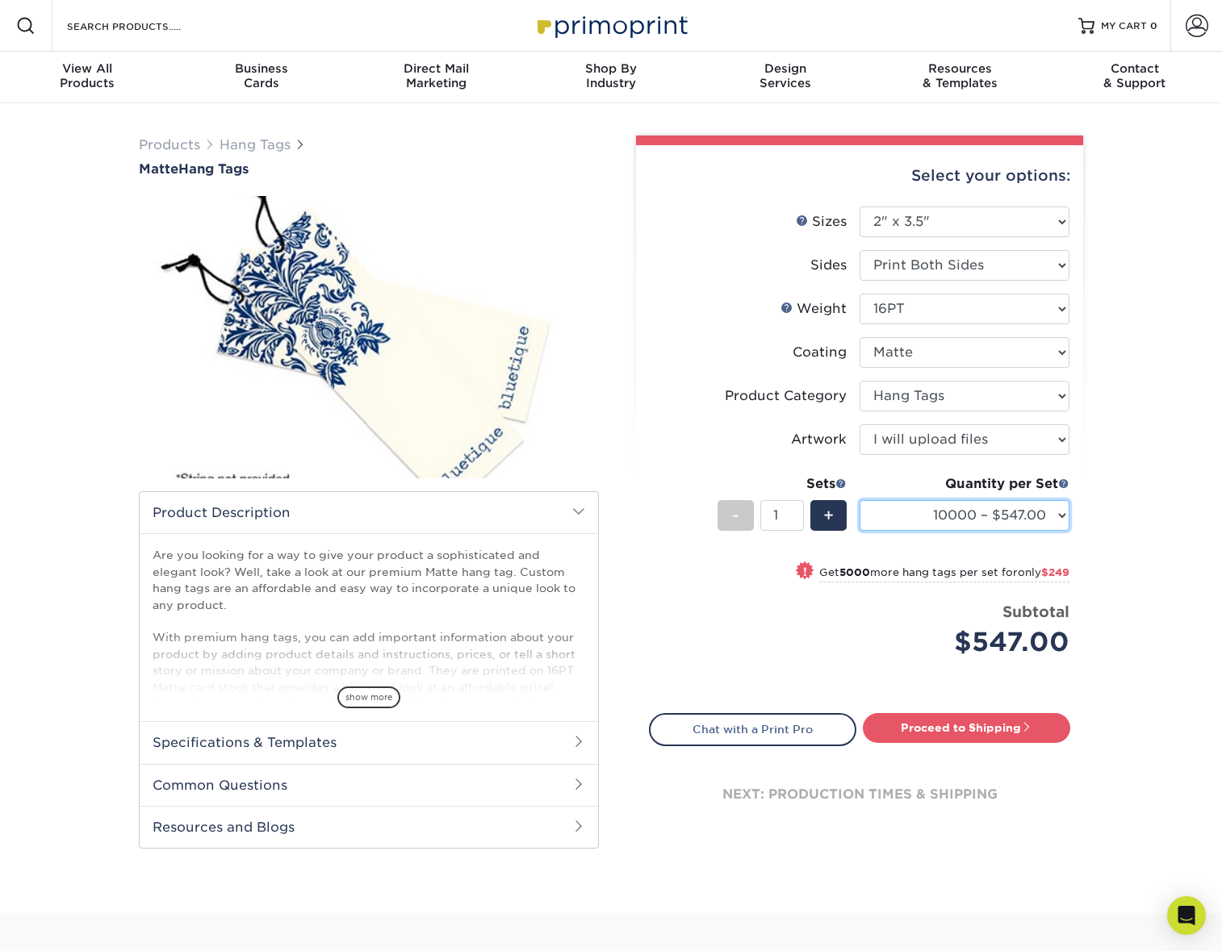
select select "2500 – $189.00"
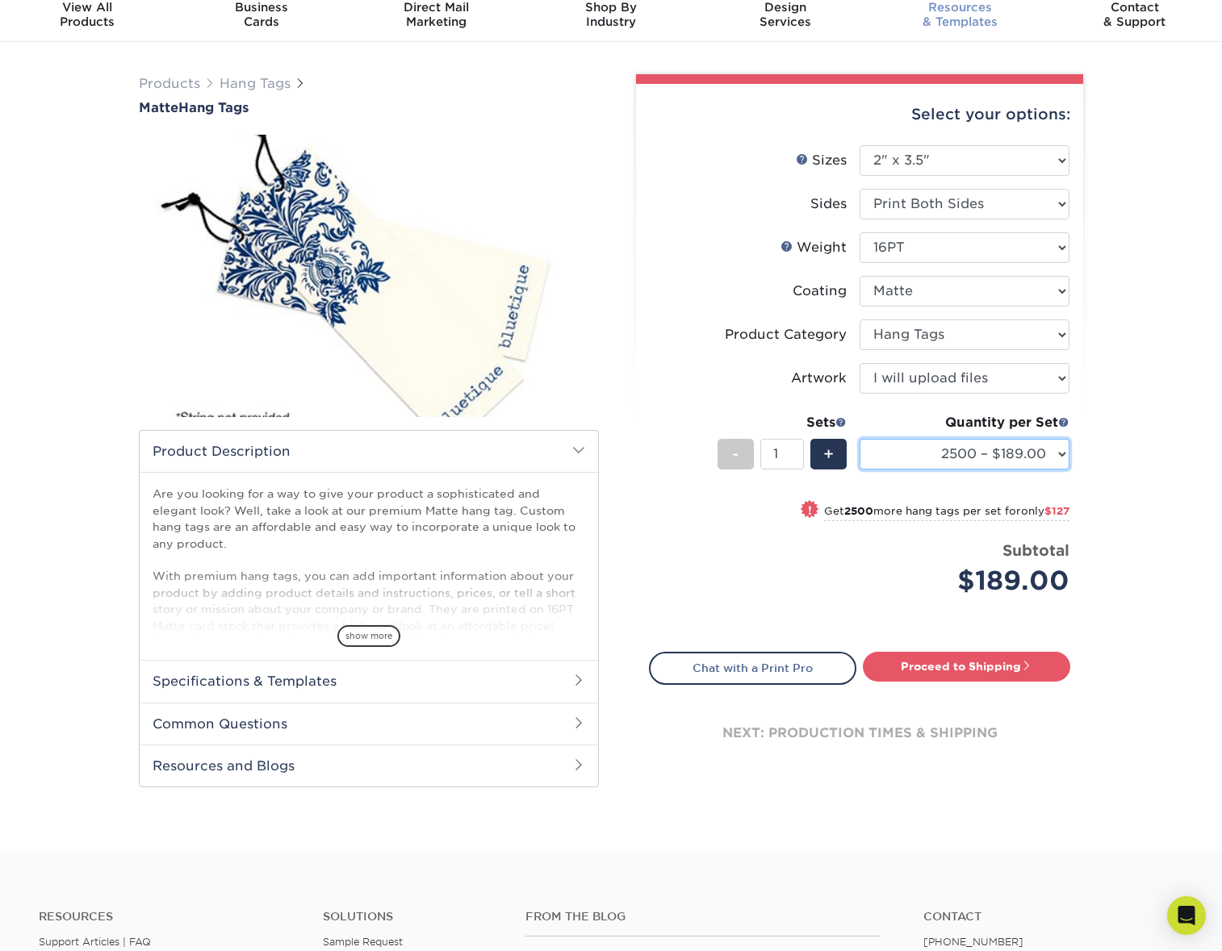
scroll to position [69, 0]
